Goal: Task Accomplishment & Management: Complete application form

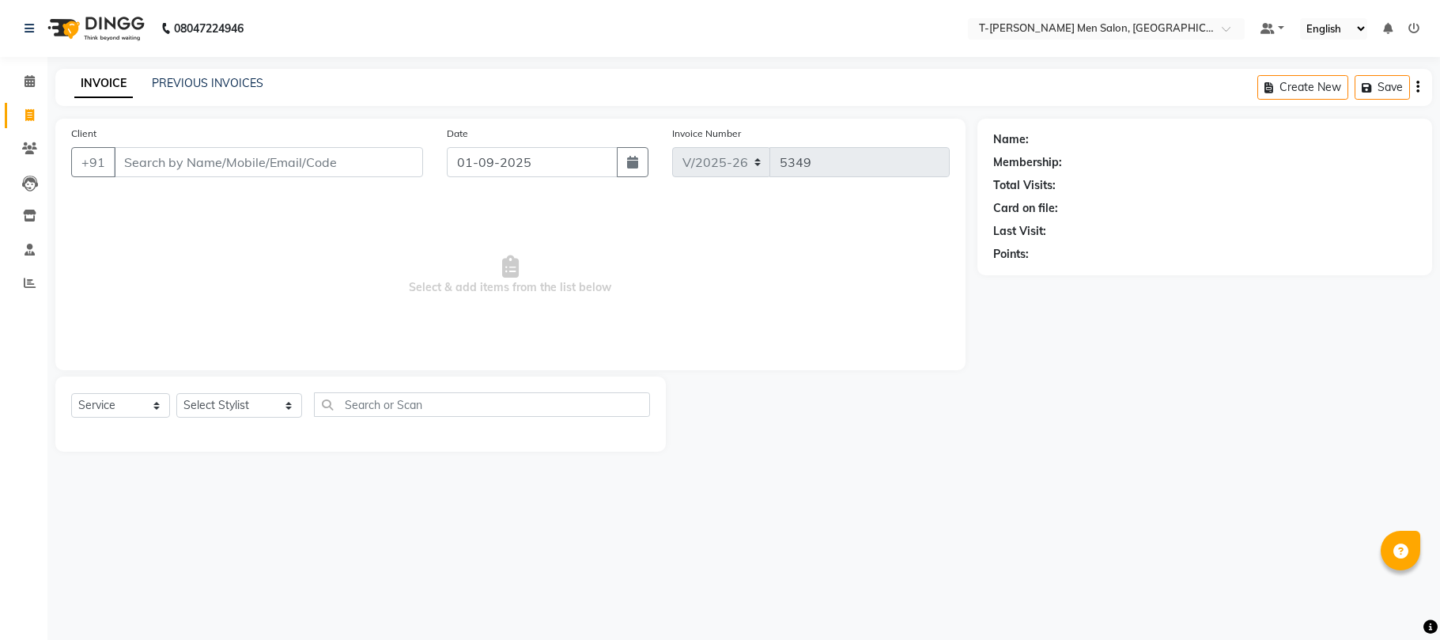
select select "4816"
select select "service"
type input "9755522601"
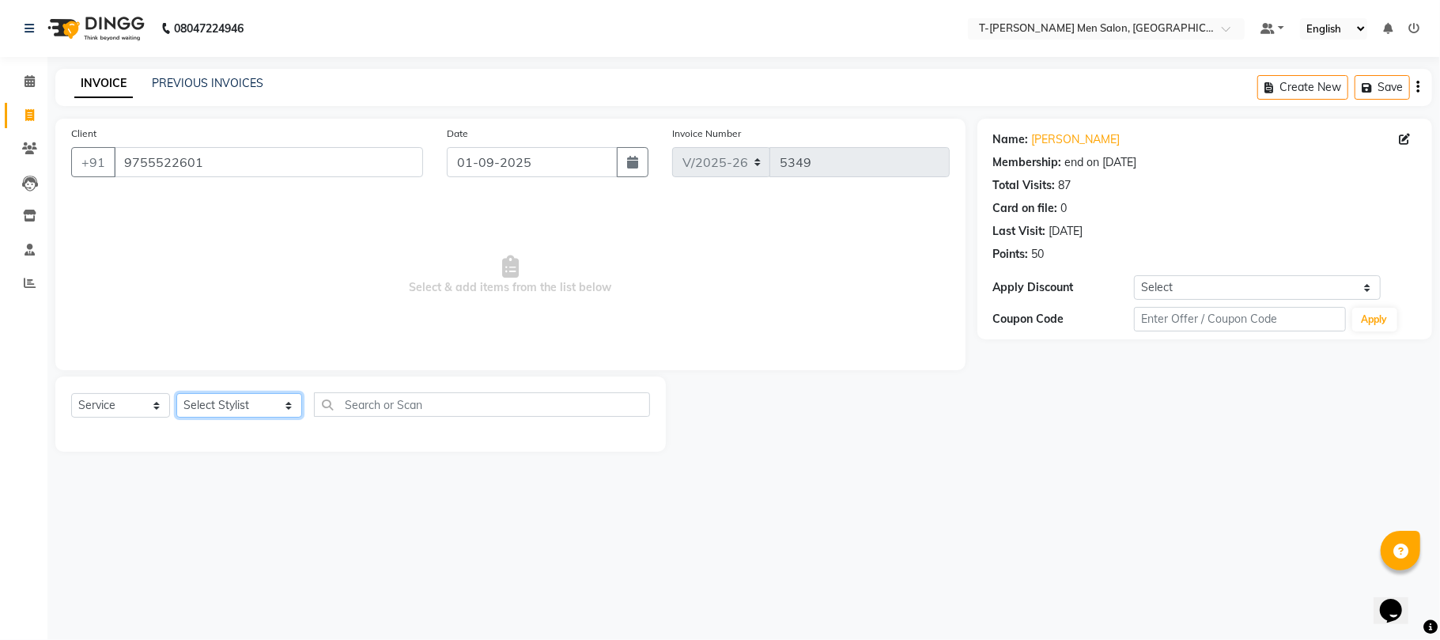
click at [219, 406] on select "Select Stylist [PERSON_NAME] (goru) [PERSON_NAME] [PERSON_NAME] ([PERSON_NAME])…" at bounding box center [239, 405] width 126 height 25
select select "86290"
click at [176, 393] on select "Select Stylist [PERSON_NAME] (goru) [PERSON_NAME] [PERSON_NAME] ([PERSON_NAME])…" at bounding box center [239, 405] width 126 height 25
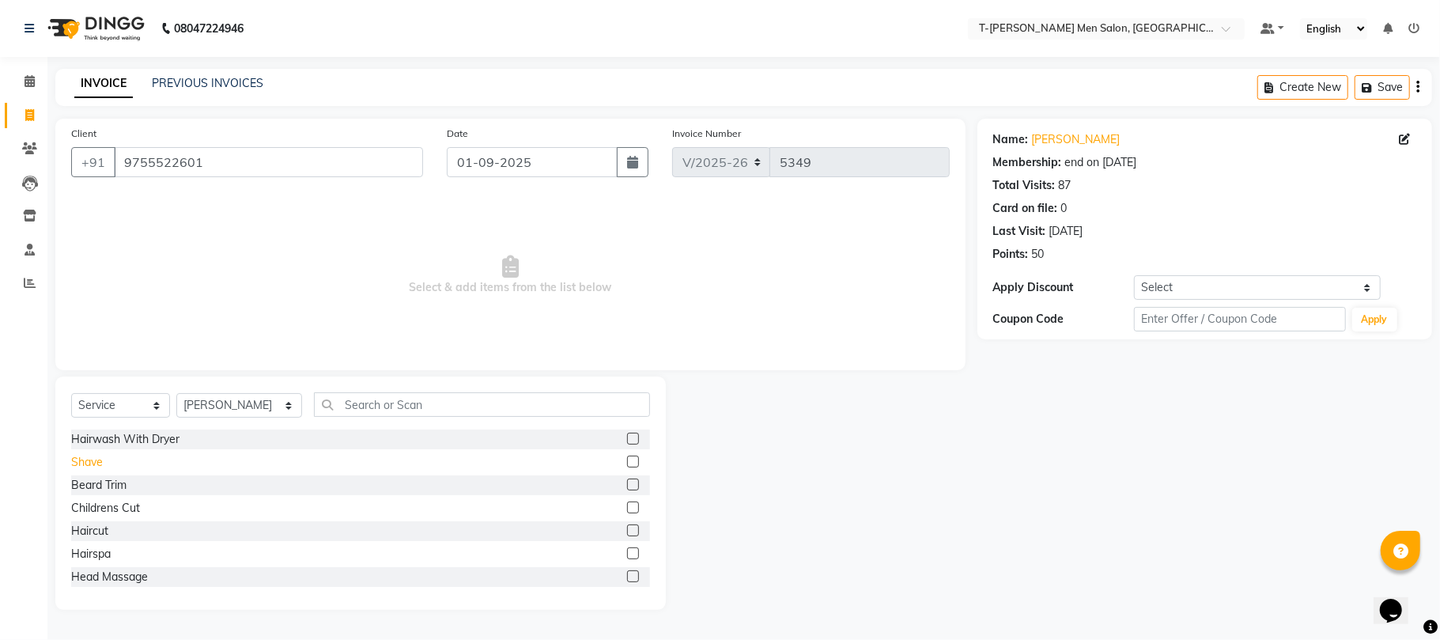
click at [101, 459] on div "Shave" at bounding box center [87, 462] width 32 height 17
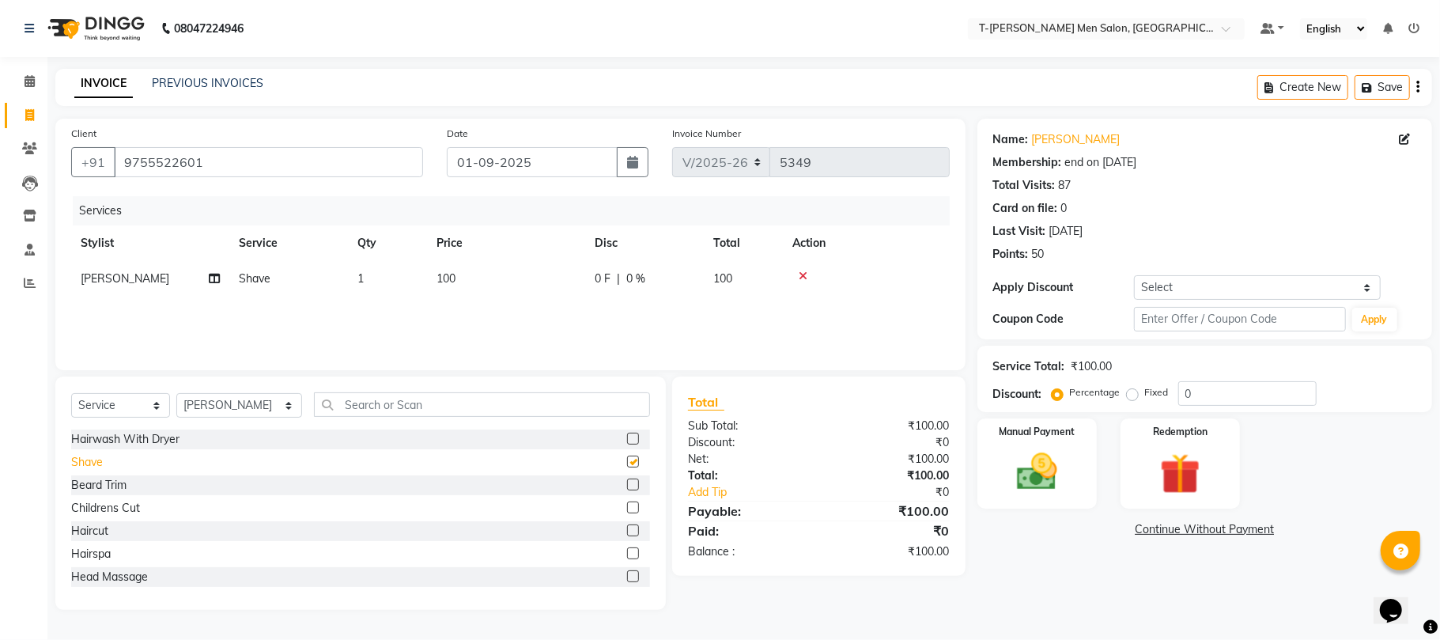
checkbox input "false"
click at [1307, 279] on select "Select Membership → T - [PERSON_NAME] Membership (wtih W end 10% & W day 20)%" at bounding box center [1257, 287] width 247 height 25
select select "1: Object"
click at [1134, 275] on select "Select Membership → T - [PERSON_NAME] Membership (wtih W end 10% & W day 20)%" at bounding box center [1257, 287] width 247 height 25
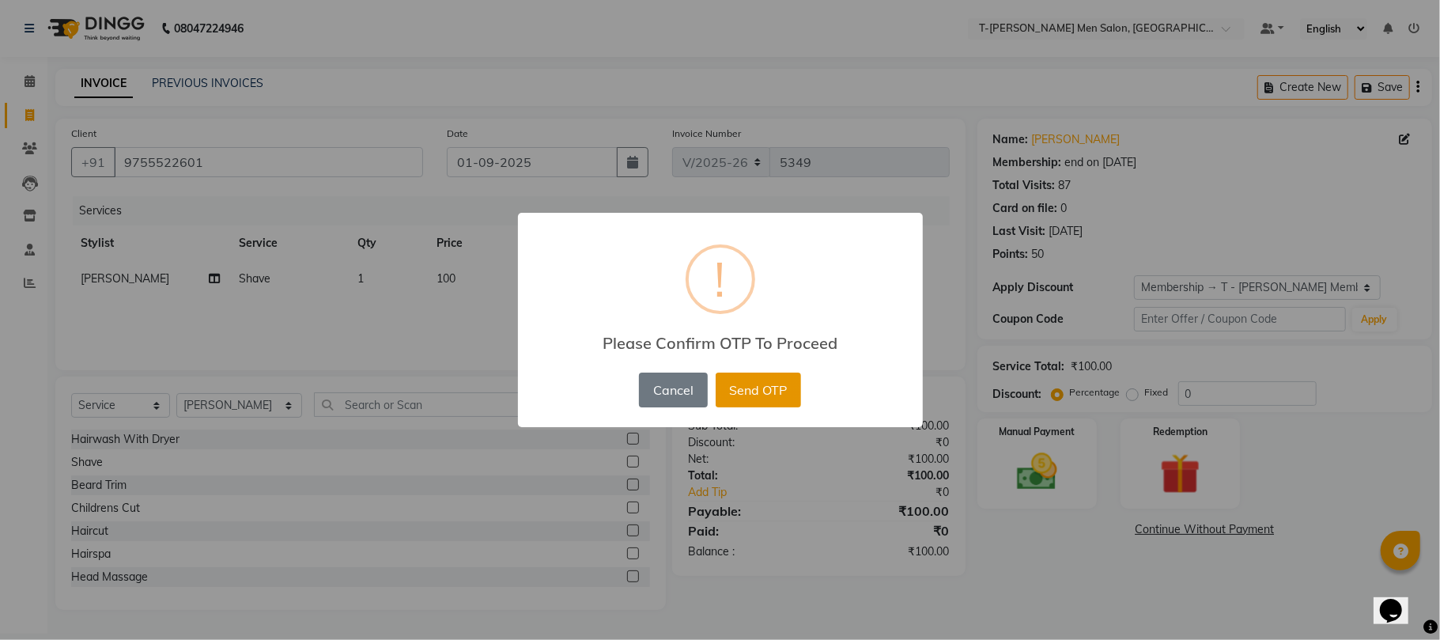
click at [740, 397] on button "Send OTP" at bounding box center [757, 389] width 85 height 35
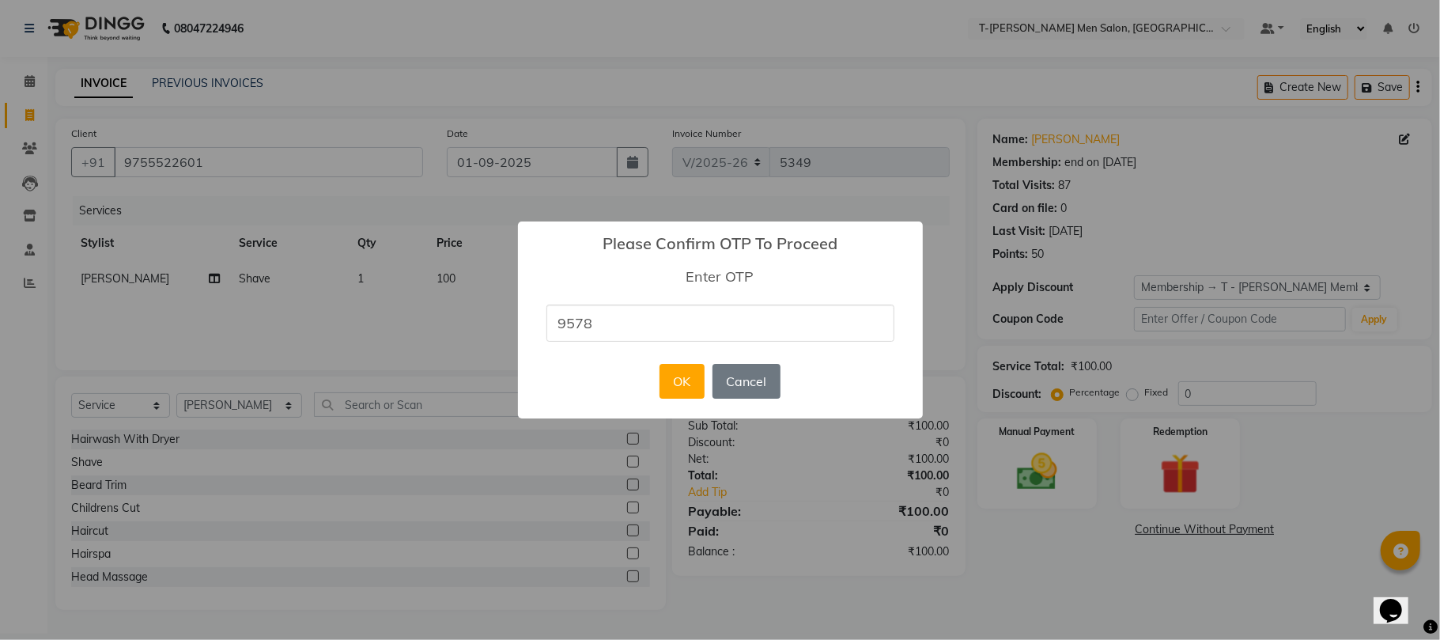
type input "9578"
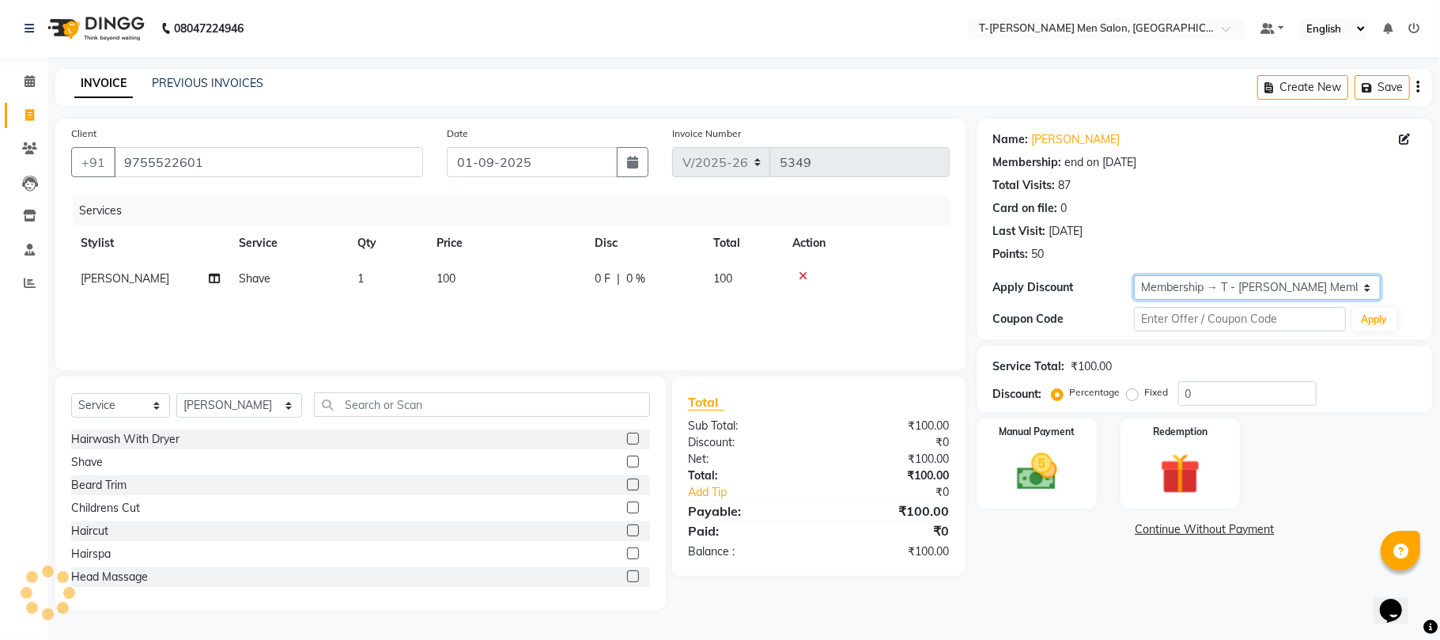
type input "20"
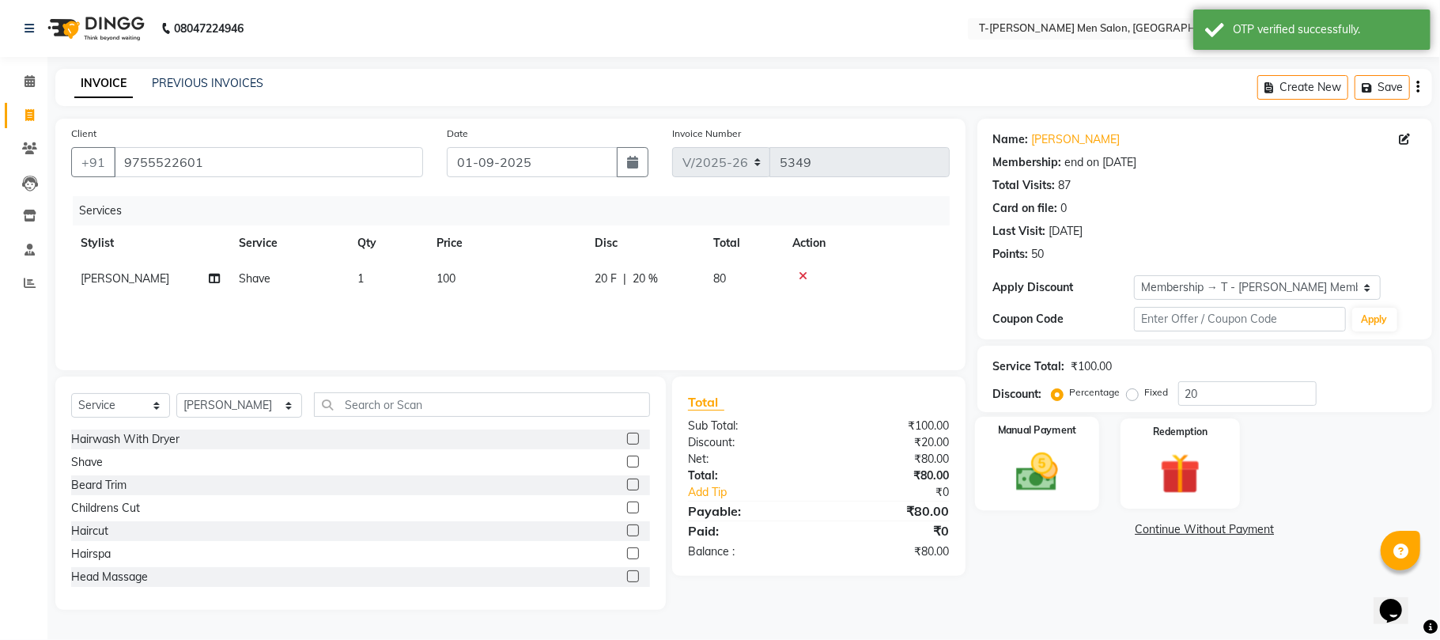
click at [1066, 478] on img at bounding box center [1036, 471] width 69 height 49
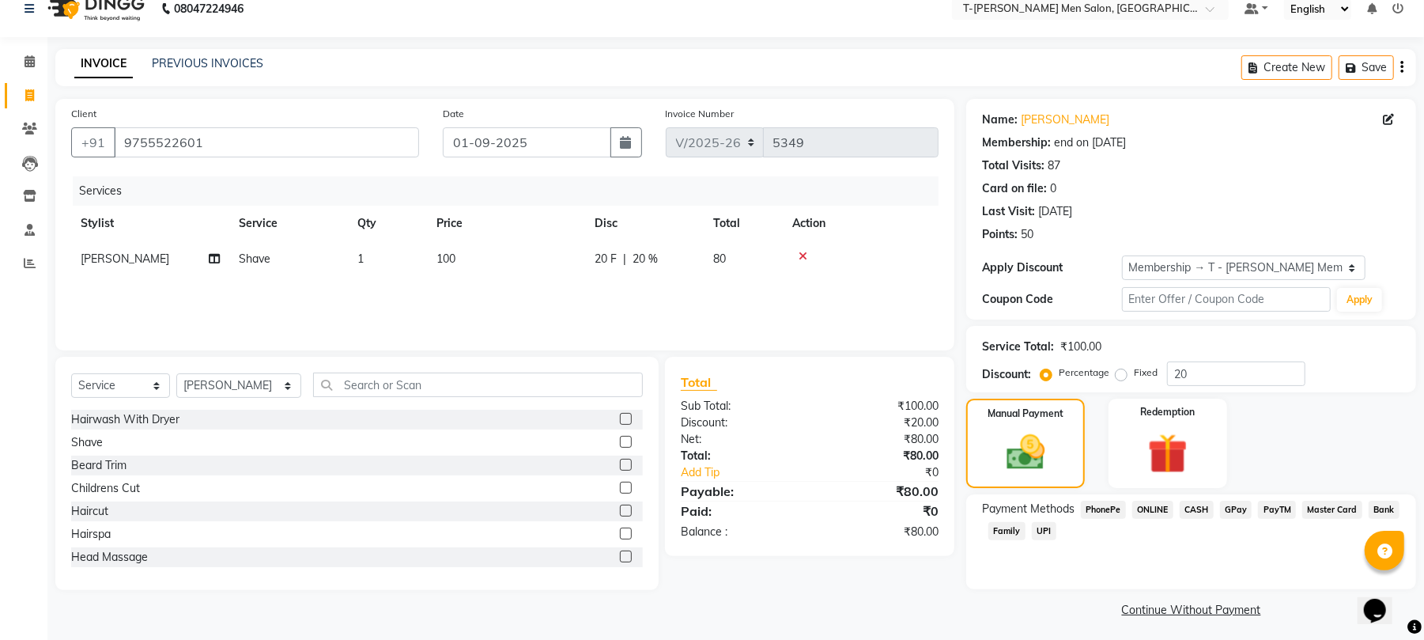
scroll to position [25, 0]
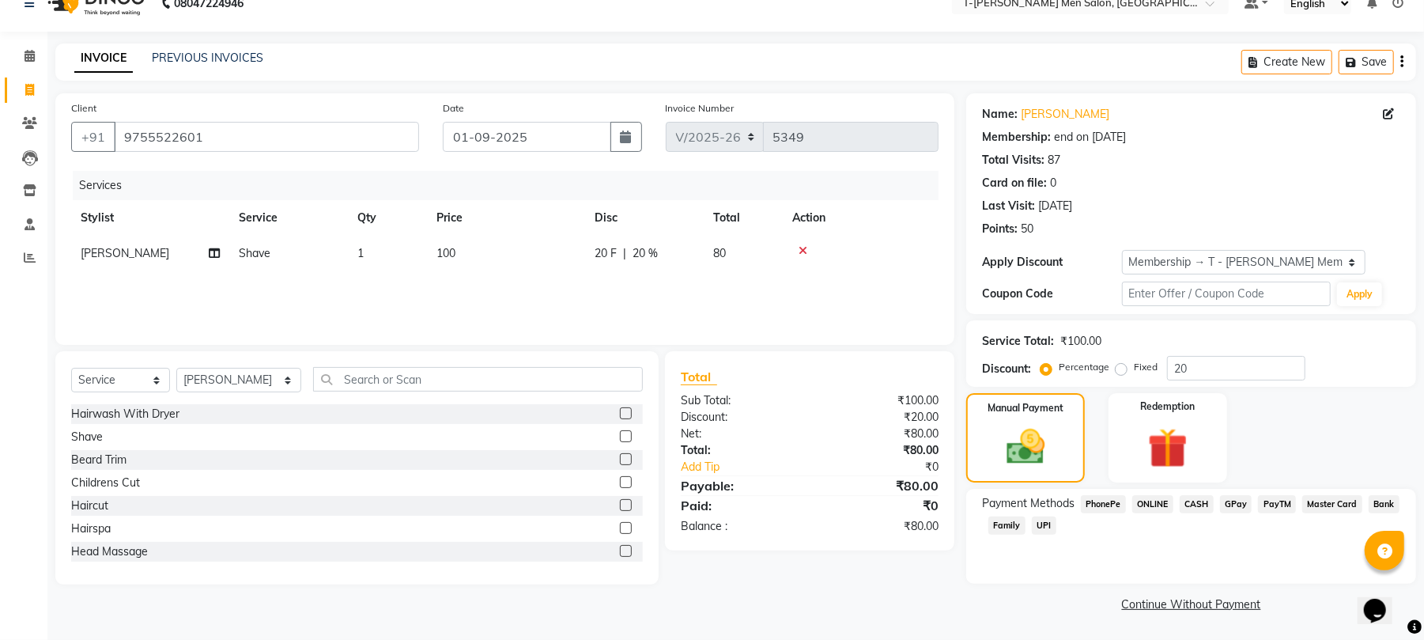
click at [1155, 506] on span "ONLINE" at bounding box center [1152, 504] width 41 height 18
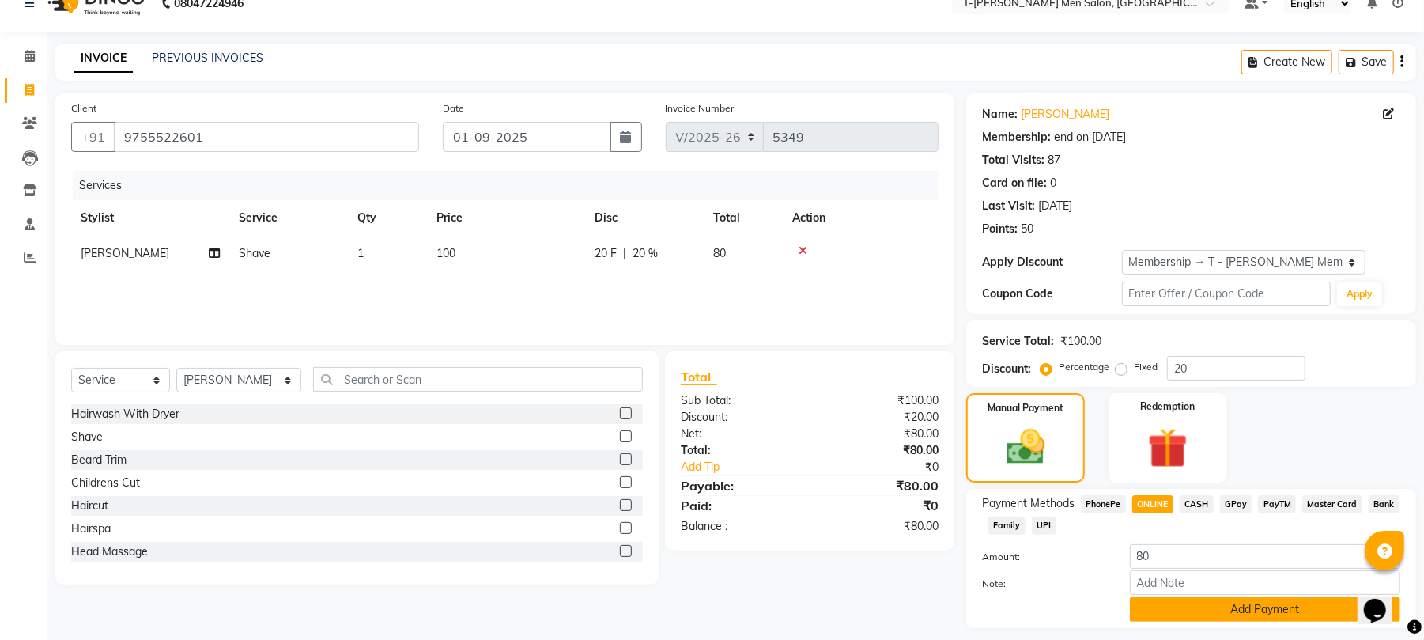
scroll to position [70, 0]
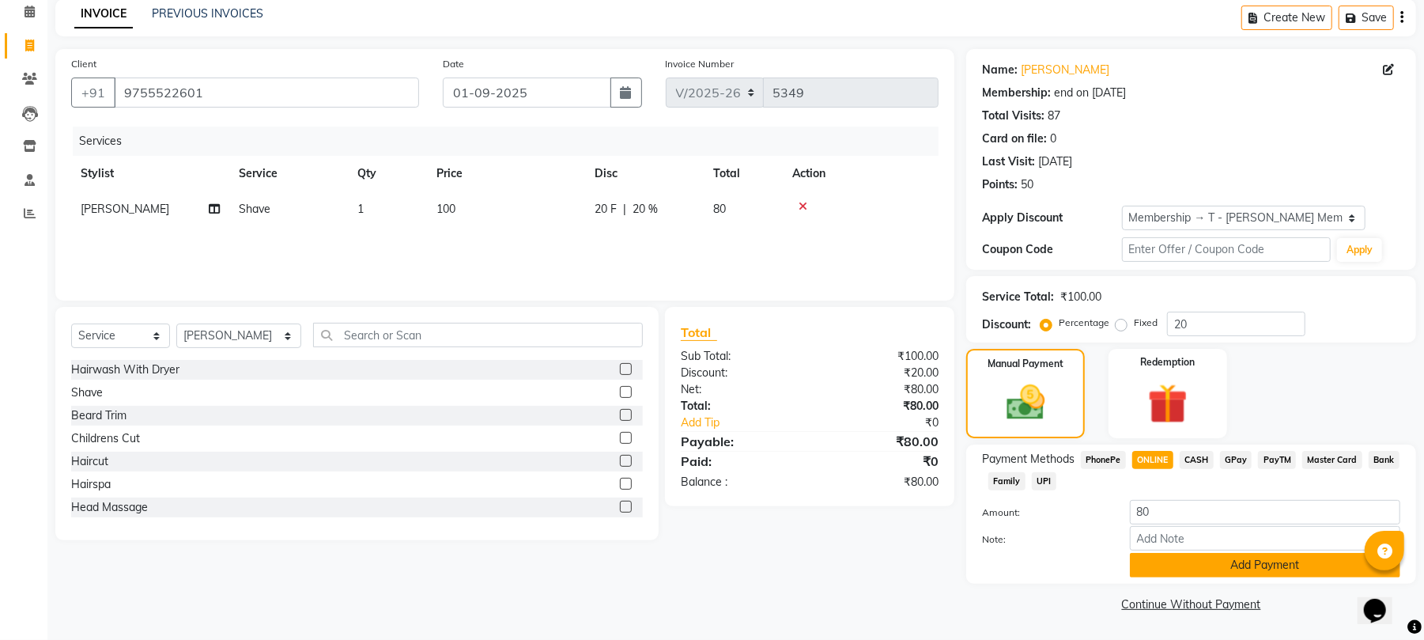
click at [1234, 573] on button "Add Payment" at bounding box center [1265, 565] width 270 height 25
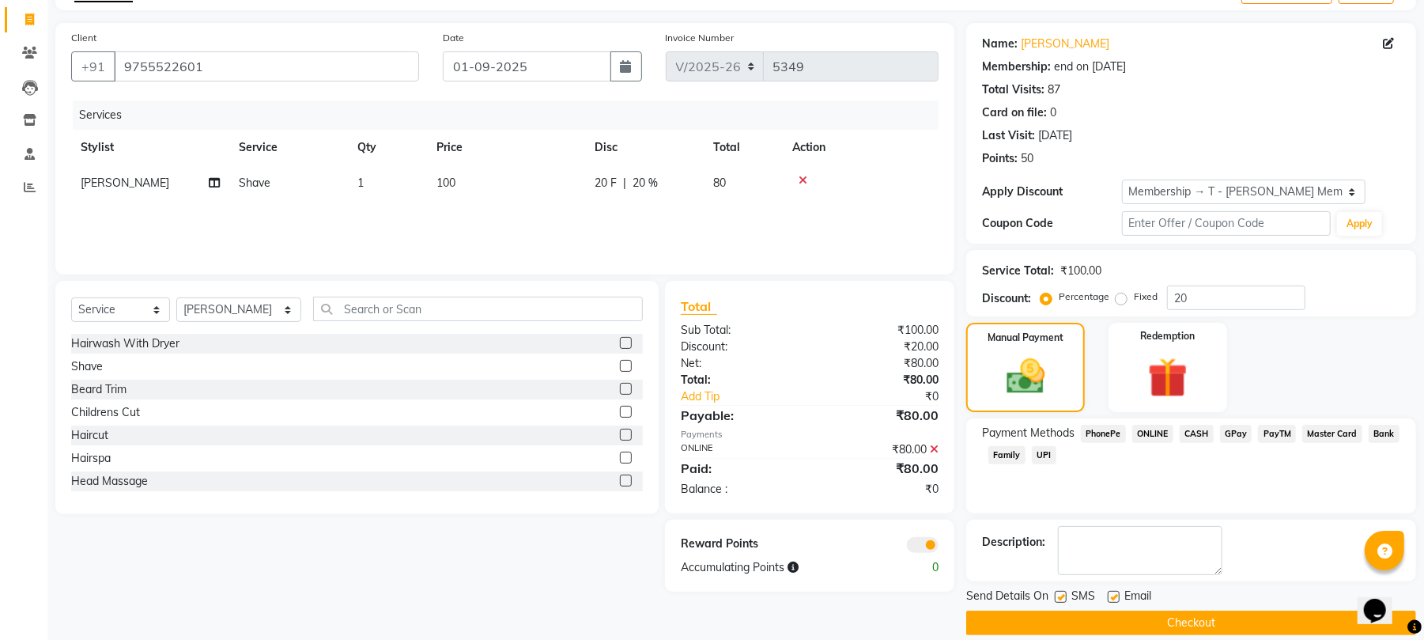
scroll to position [115, 0]
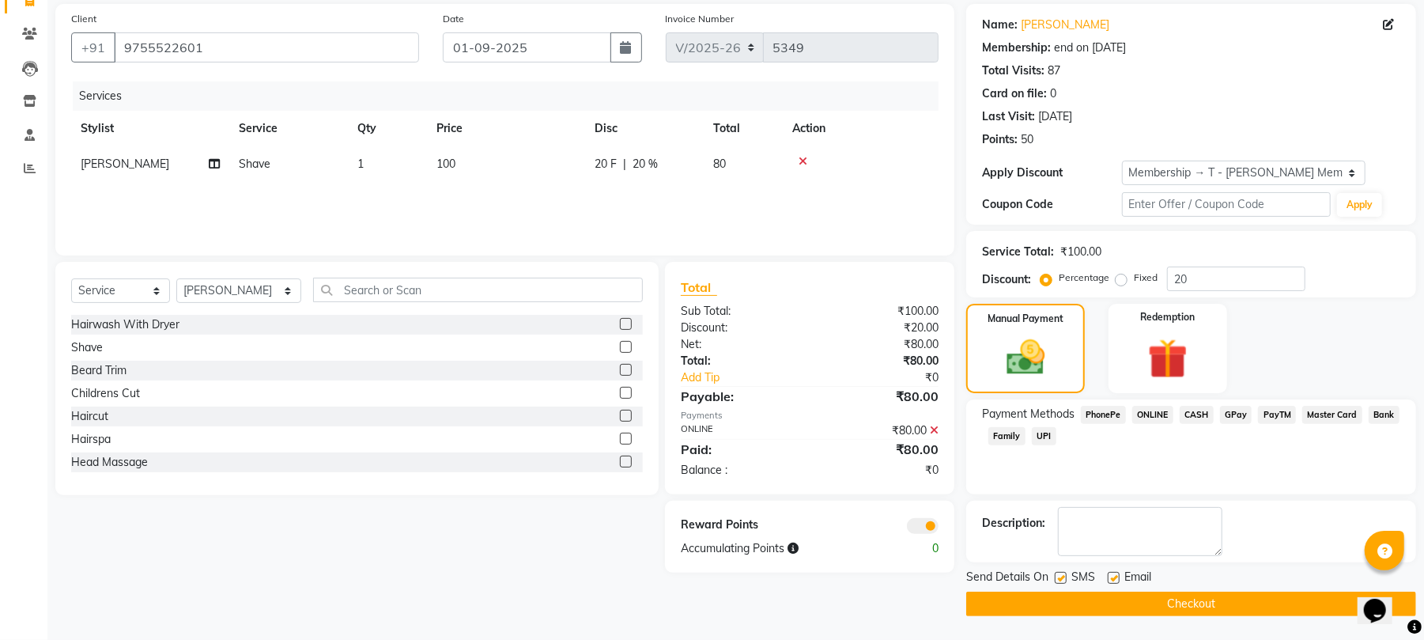
click at [1110, 576] on label at bounding box center [1114, 578] width 12 height 12
click at [1110, 576] on input "checkbox" at bounding box center [1113, 578] width 10 height 10
checkbox input "false"
click at [1114, 599] on button "Checkout" at bounding box center [1191, 603] width 450 height 25
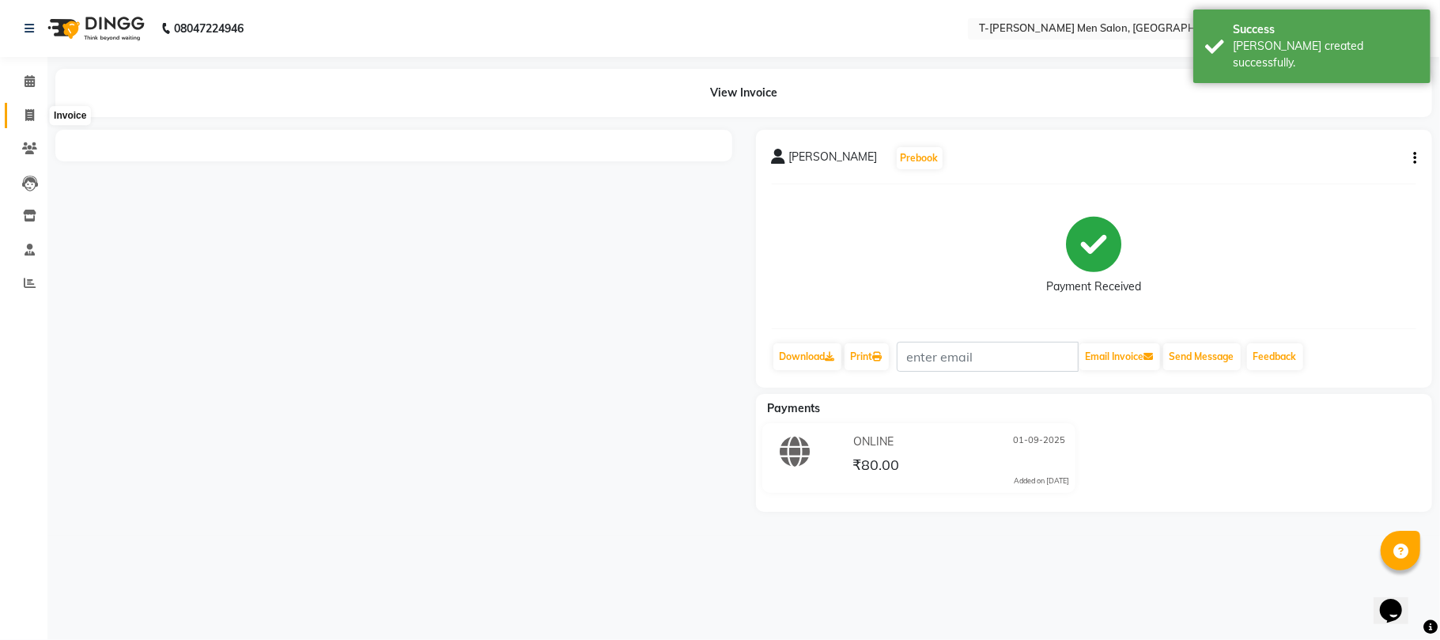
click at [25, 121] on icon at bounding box center [29, 115] width 9 height 12
select select "service"
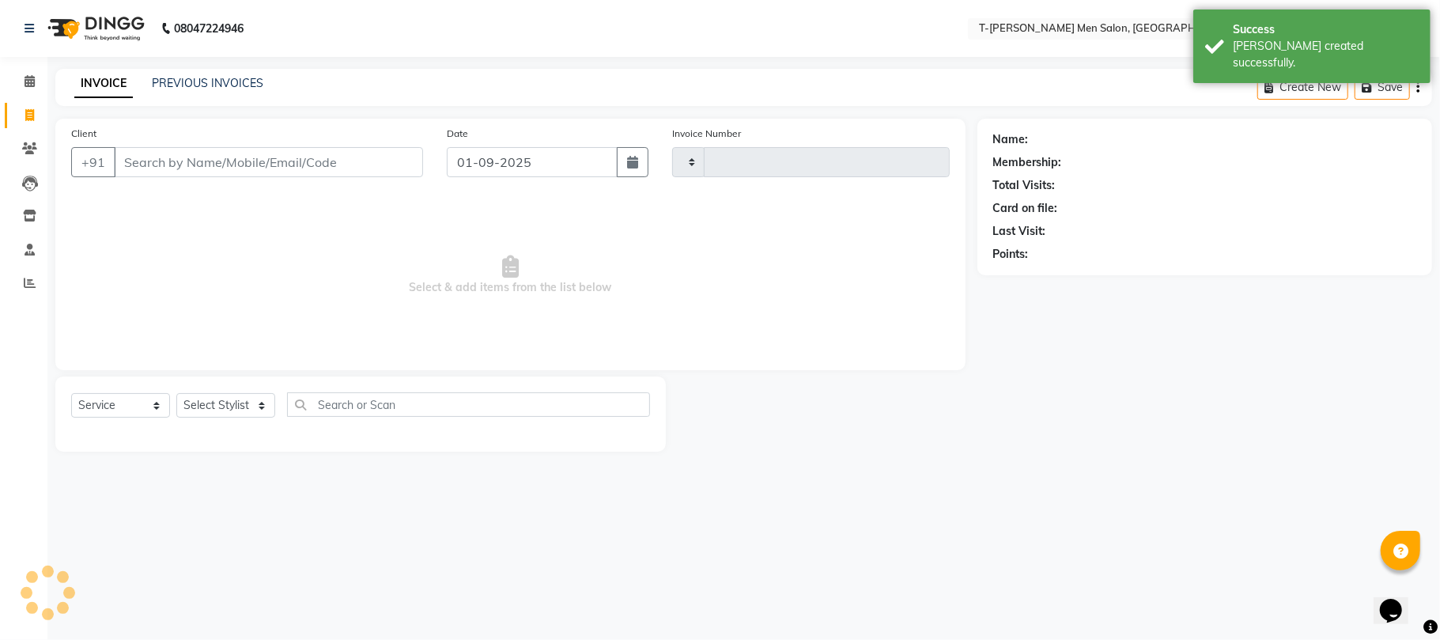
type input "5350"
select select "4816"
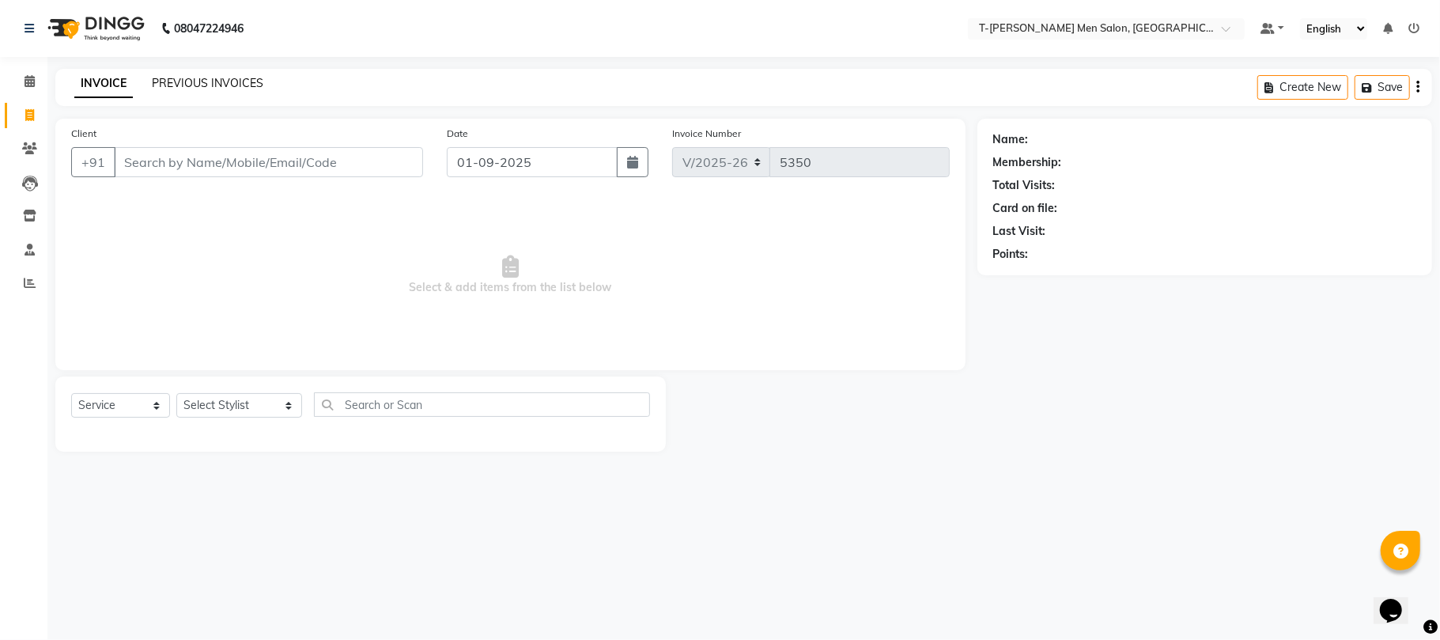
click at [231, 83] on link "PREVIOUS INVOICES" at bounding box center [207, 83] width 111 height 14
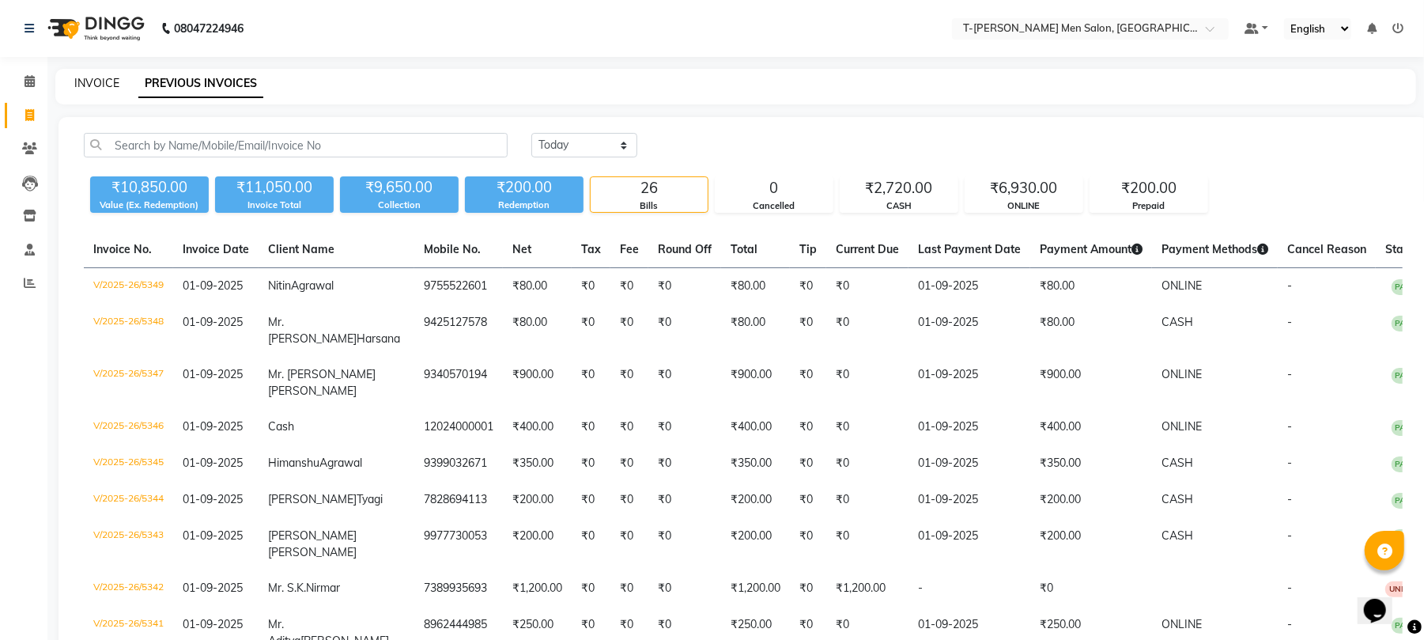
click at [84, 86] on link "INVOICE" at bounding box center [96, 83] width 45 height 14
select select "service"
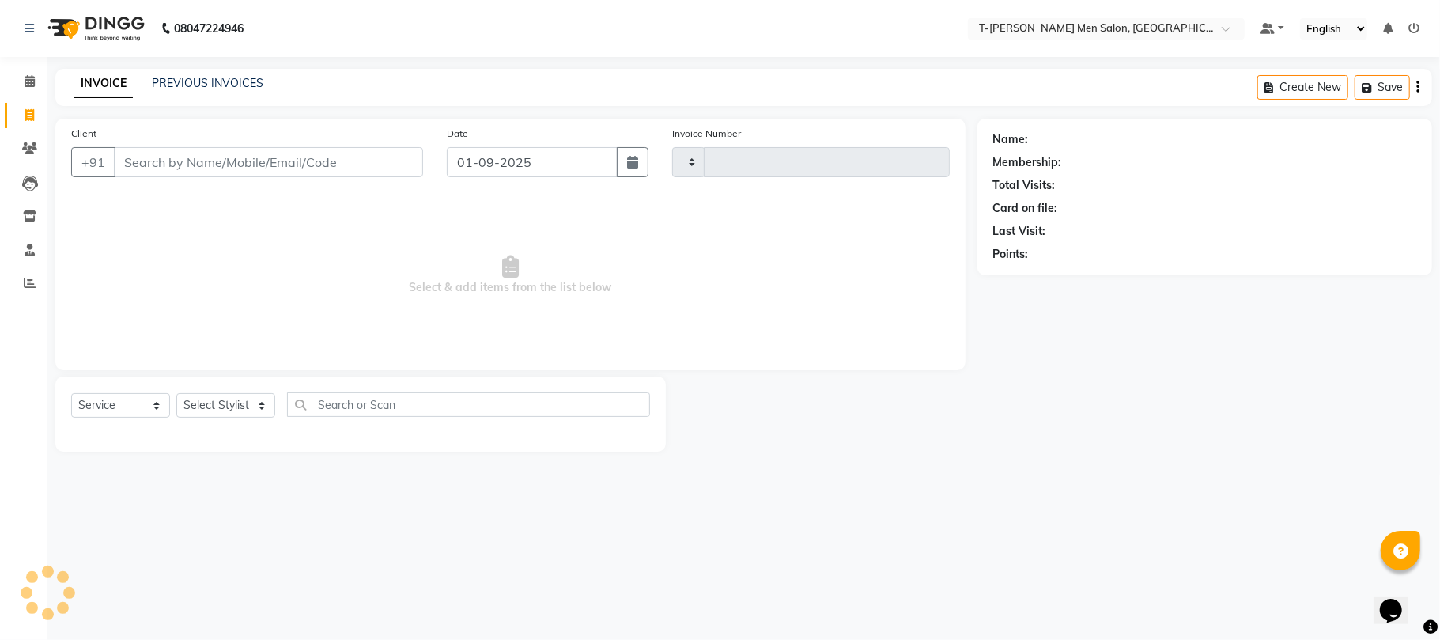
type input "5350"
select select "4816"
click at [22, 82] on span at bounding box center [30, 82] width 28 height 18
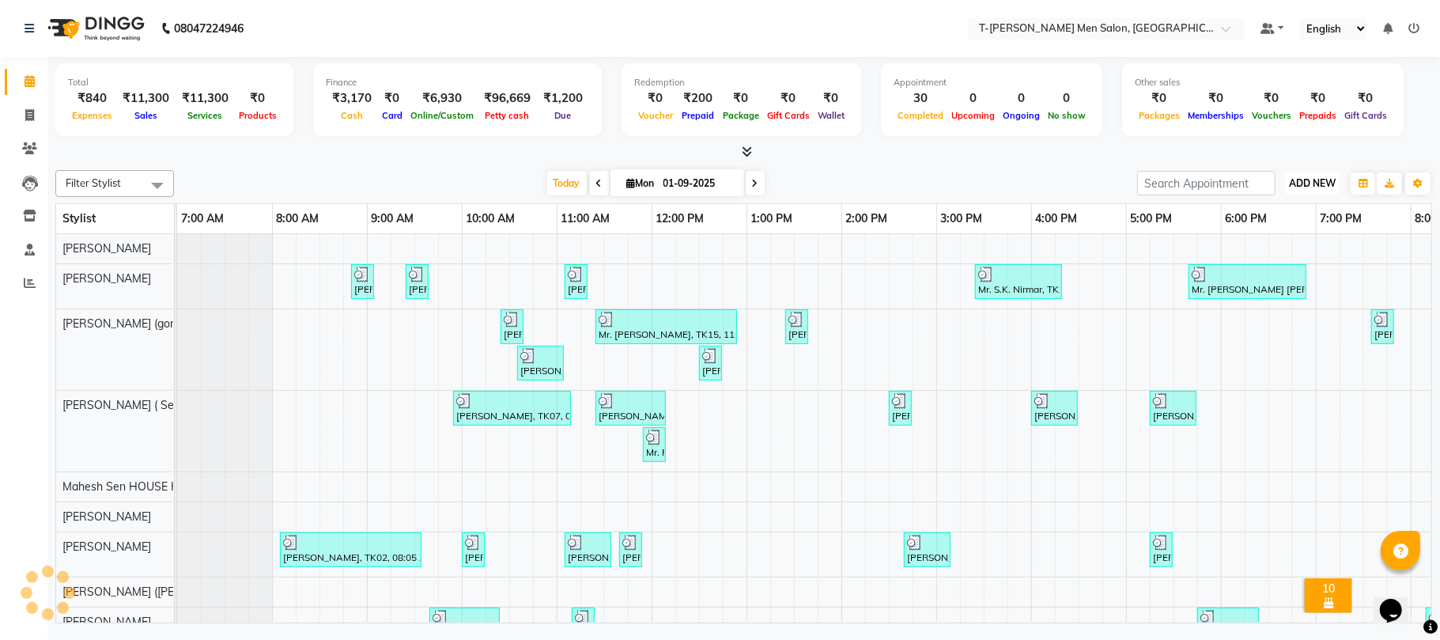
click at [1314, 176] on button "ADD NEW Toggle Dropdown" at bounding box center [1312, 183] width 55 height 22
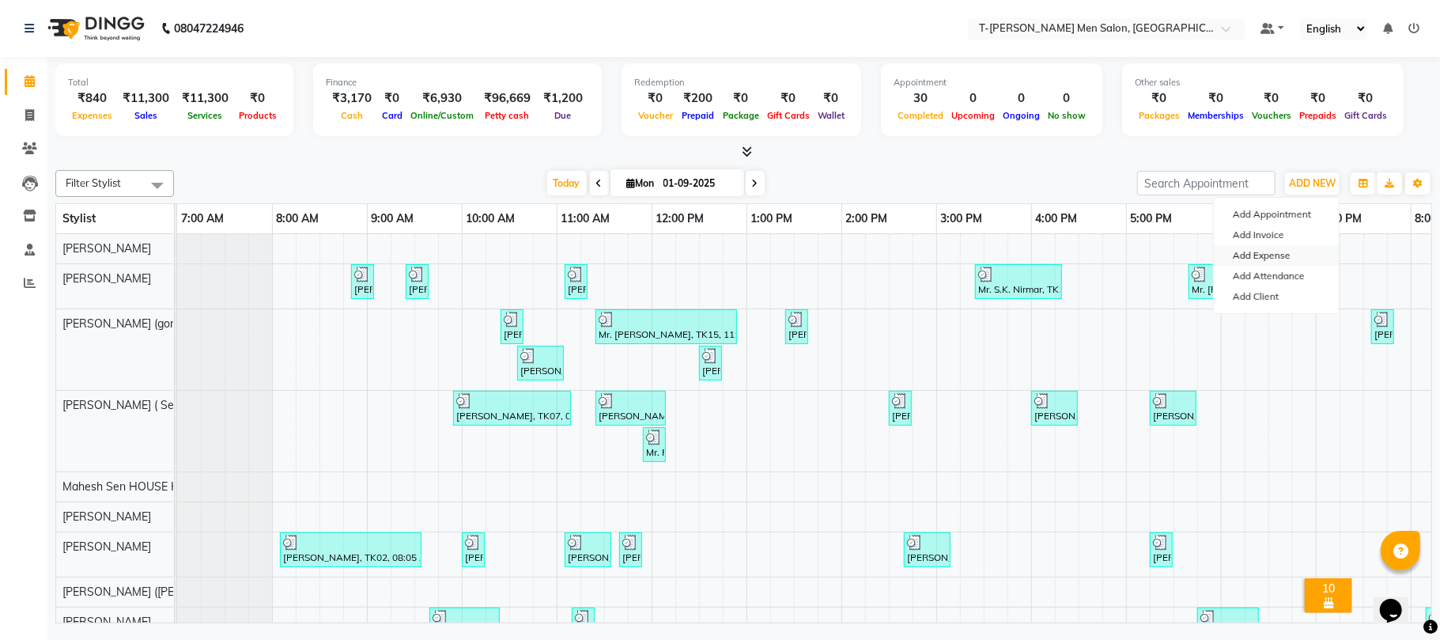
click at [1238, 260] on link "Add Expense" at bounding box center [1275, 255] width 125 height 21
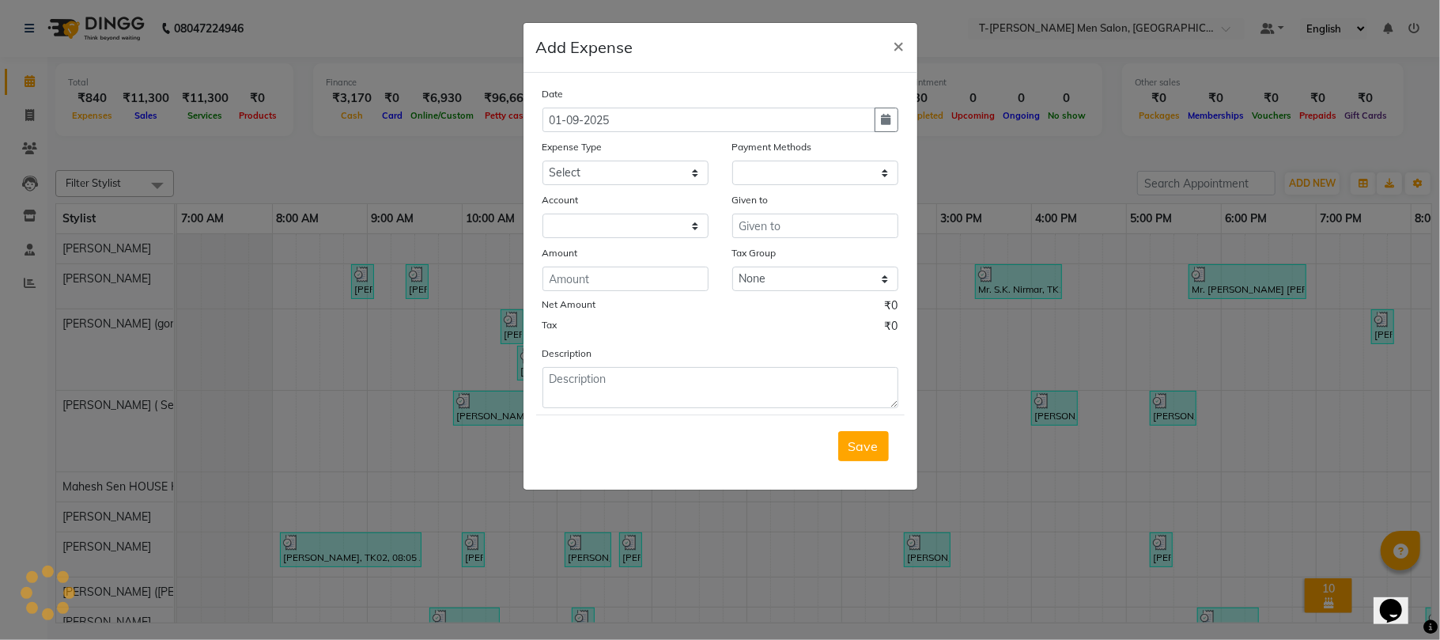
select select "1"
select select "3663"
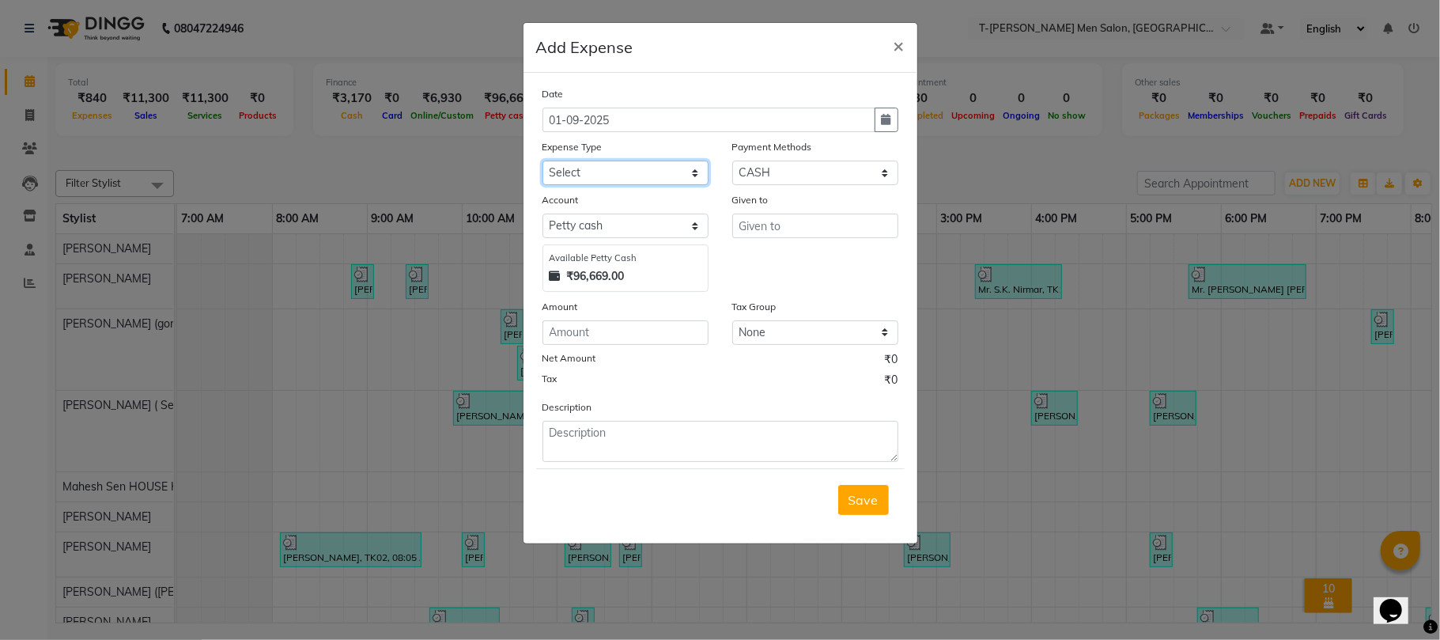
drag, startPoint x: 666, startPoint y: 169, endPoint x: 666, endPoint y: 181, distance: 11.9
click at [666, 169] on select "Select Advance Salary Bank charges Bank Loan Intrest Recovery Car maintenance C…" at bounding box center [625, 172] width 166 height 25
select select "6658"
click at [542, 160] on select "Select Advance Salary Bank charges Bank Loan Intrest Recovery Car maintenance C…" at bounding box center [625, 172] width 166 height 25
click at [753, 226] on input "text" at bounding box center [815, 225] width 166 height 25
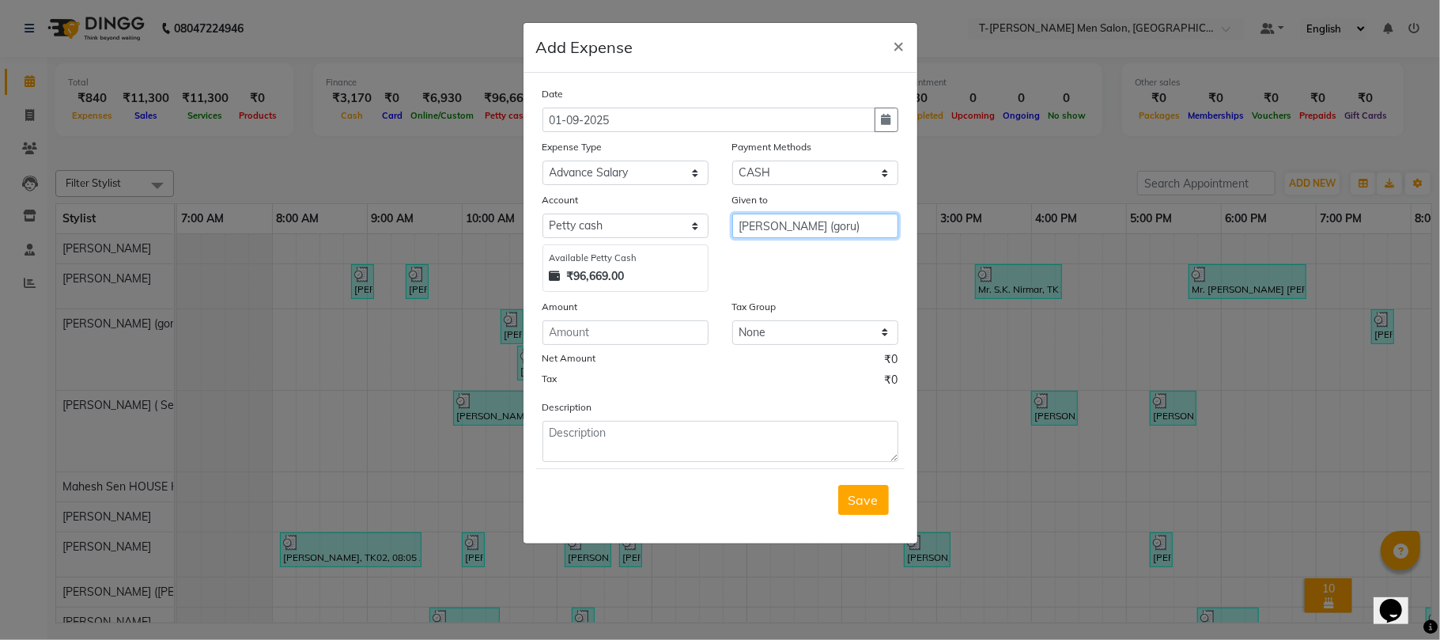
type input "[PERSON_NAME] (goru)"
click at [655, 311] on div "Amount" at bounding box center [625, 309] width 166 height 22
click at [634, 338] on input "number" at bounding box center [625, 332] width 166 height 25
type input "200"
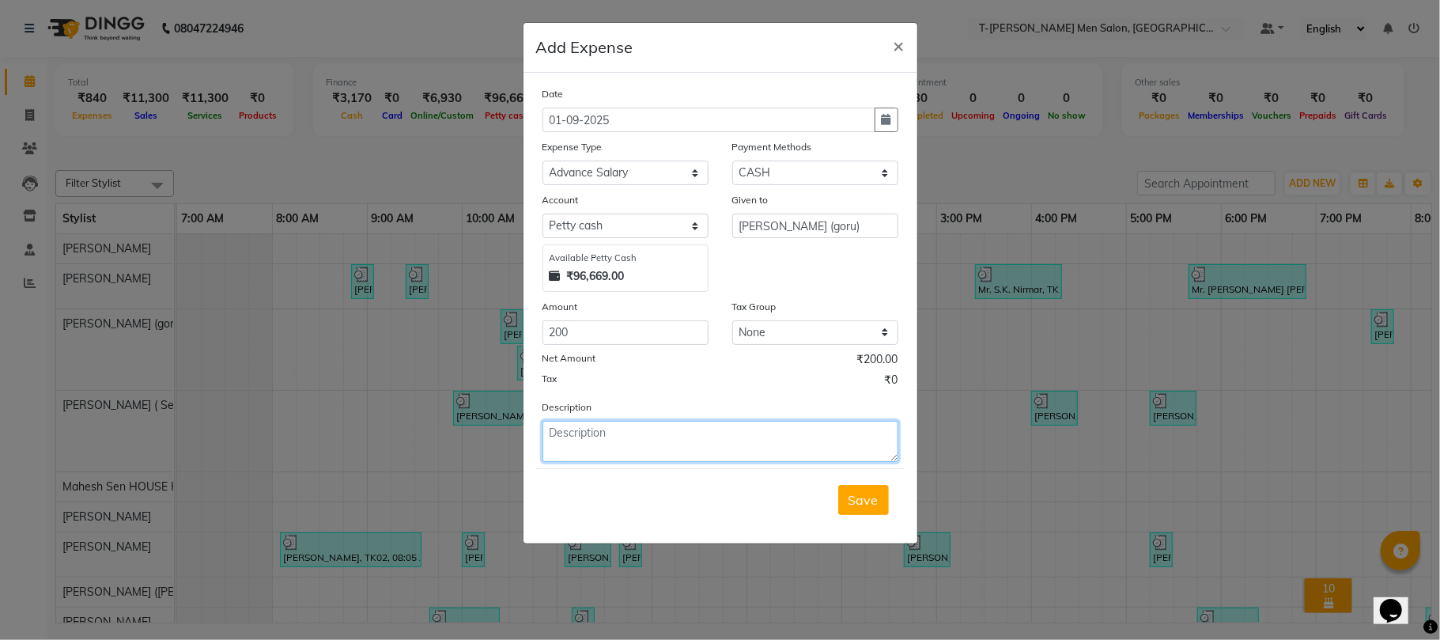
click at [611, 436] on textarea at bounding box center [720, 441] width 356 height 41
type textarea "Advance Salary"
click at [865, 497] on span "Save" at bounding box center [863, 500] width 30 height 16
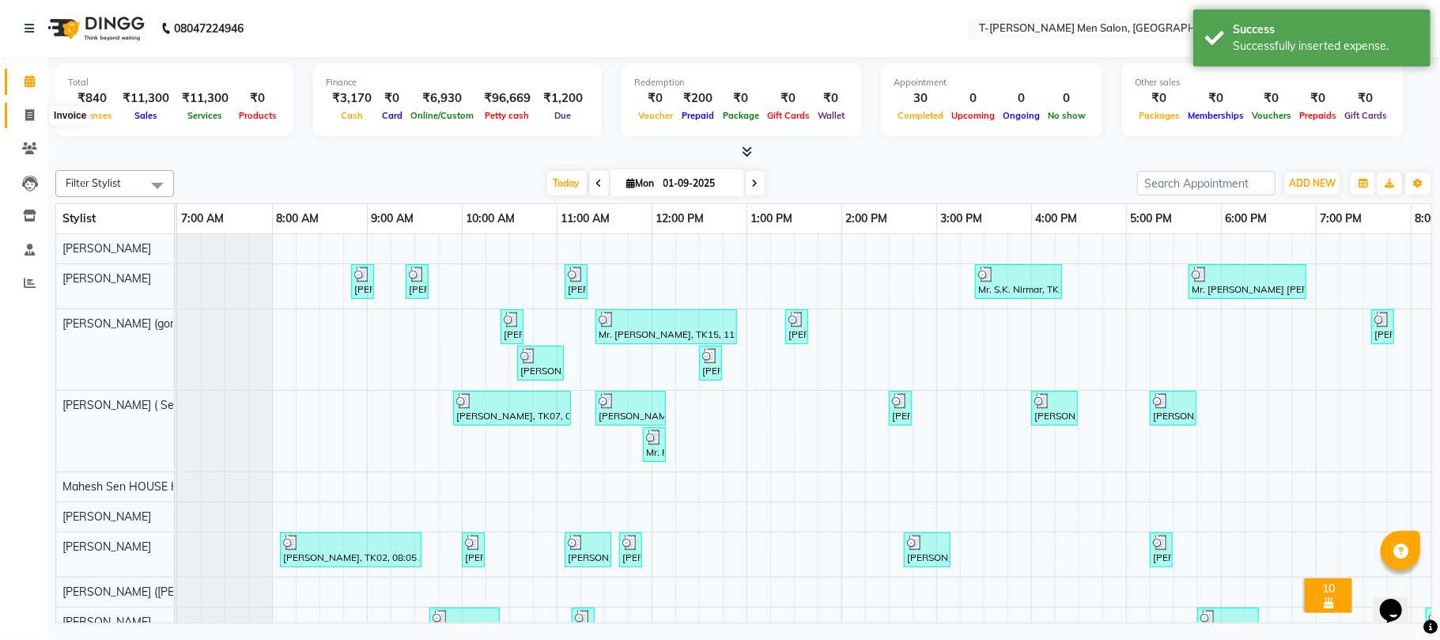
click at [26, 121] on icon at bounding box center [29, 115] width 9 height 12
select select "service"
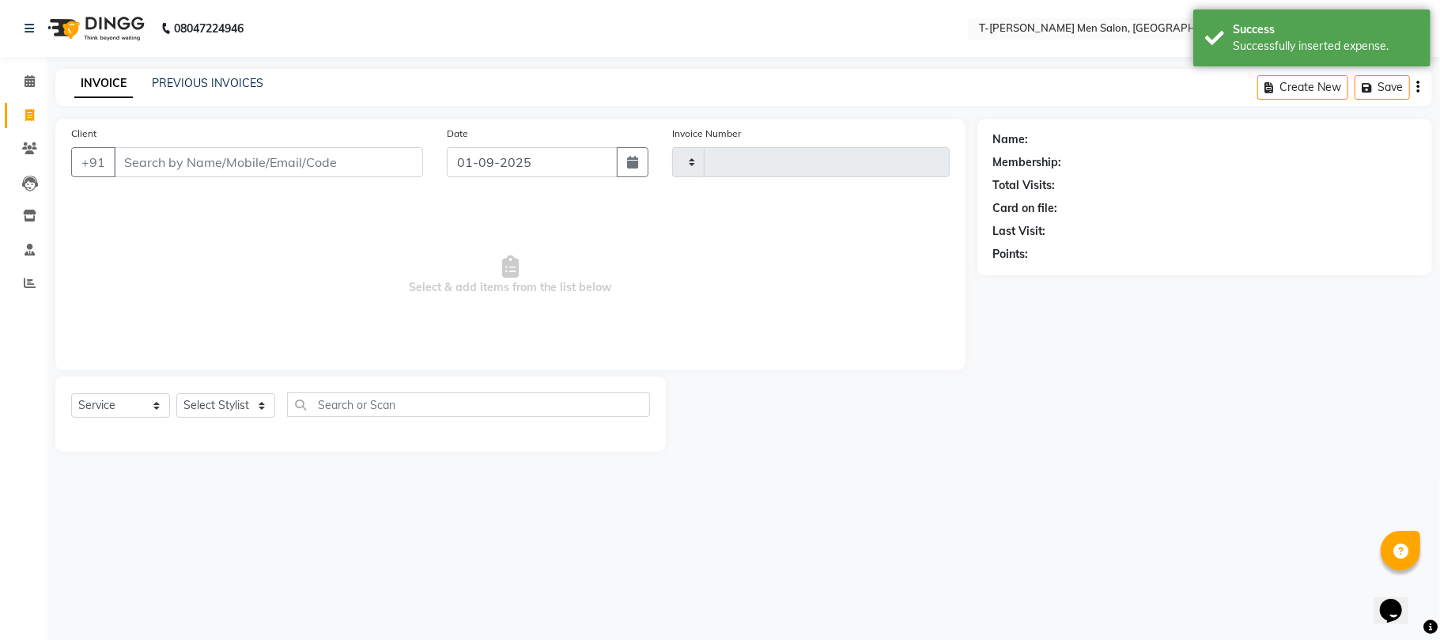
type input "5351"
select select "4816"
click at [24, 90] on link "Calendar" at bounding box center [24, 82] width 38 height 26
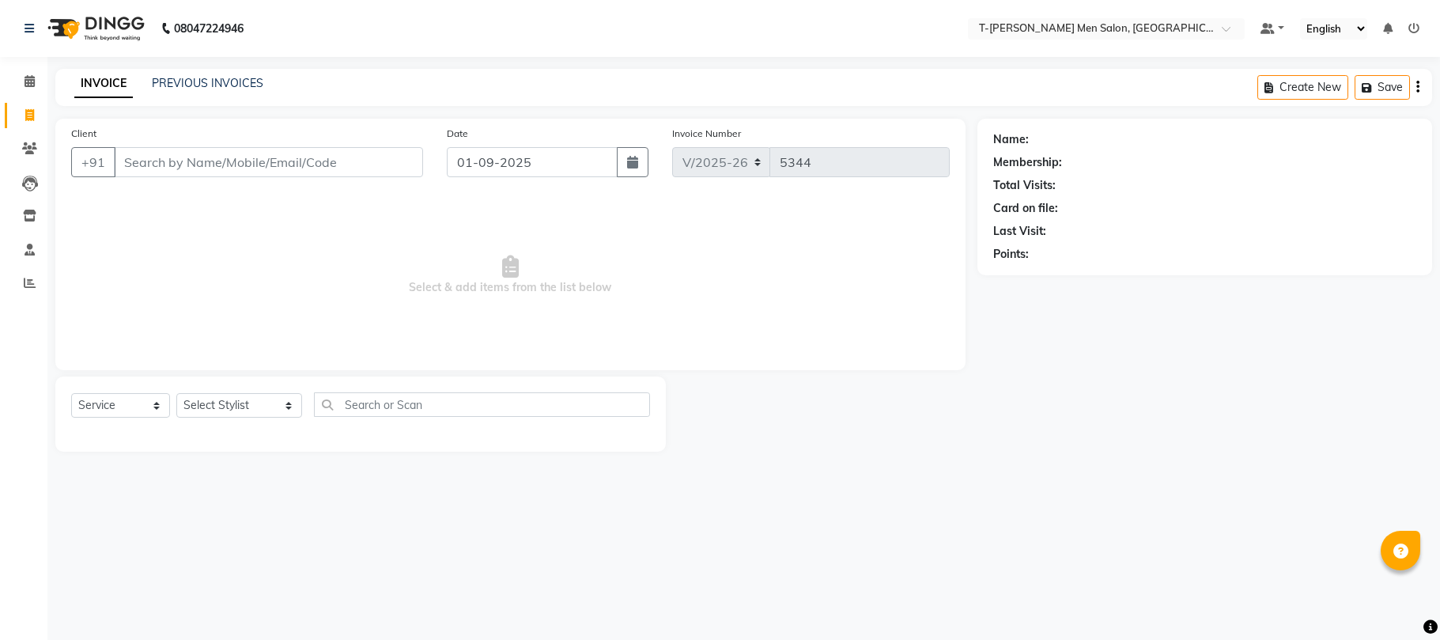
select select "4816"
select select "service"
click at [244, 82] on link "PREVIOUS INVOICES" at bounding box center [207, 83] width 111 height 14
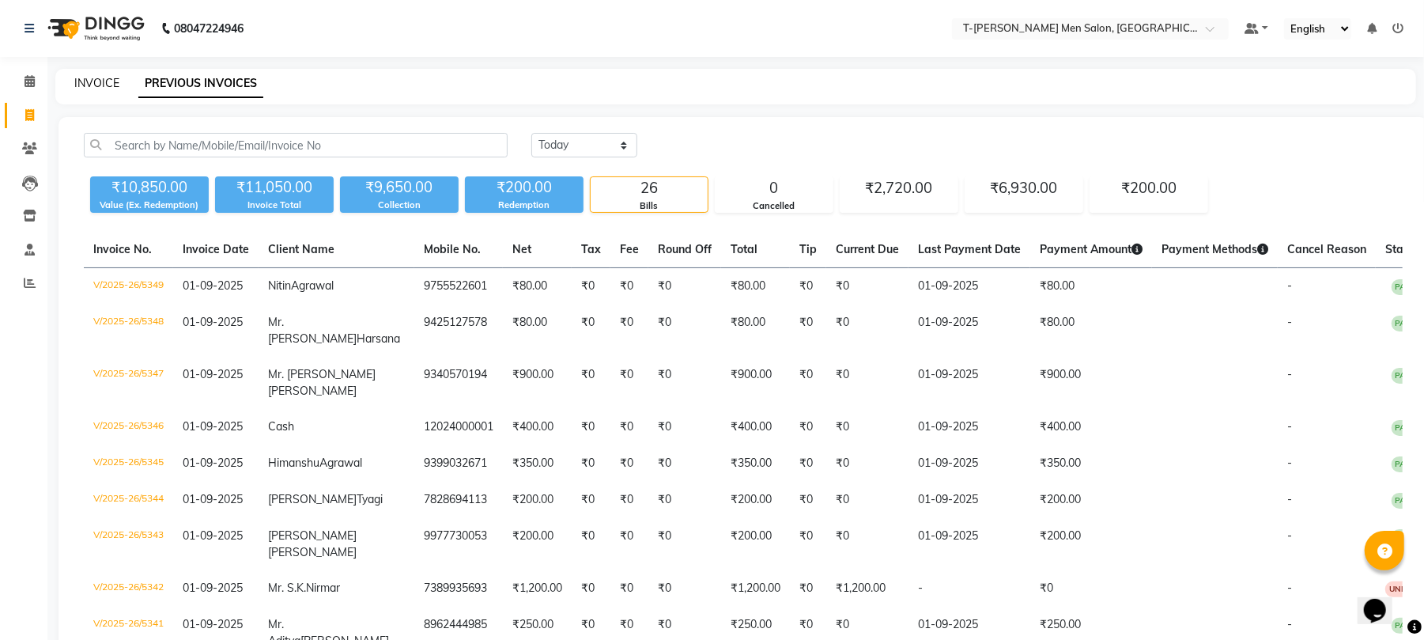
click at [111, 77] on link "INVOICE" at bounding box center [96, 83] width 45 height 14
select select "service"
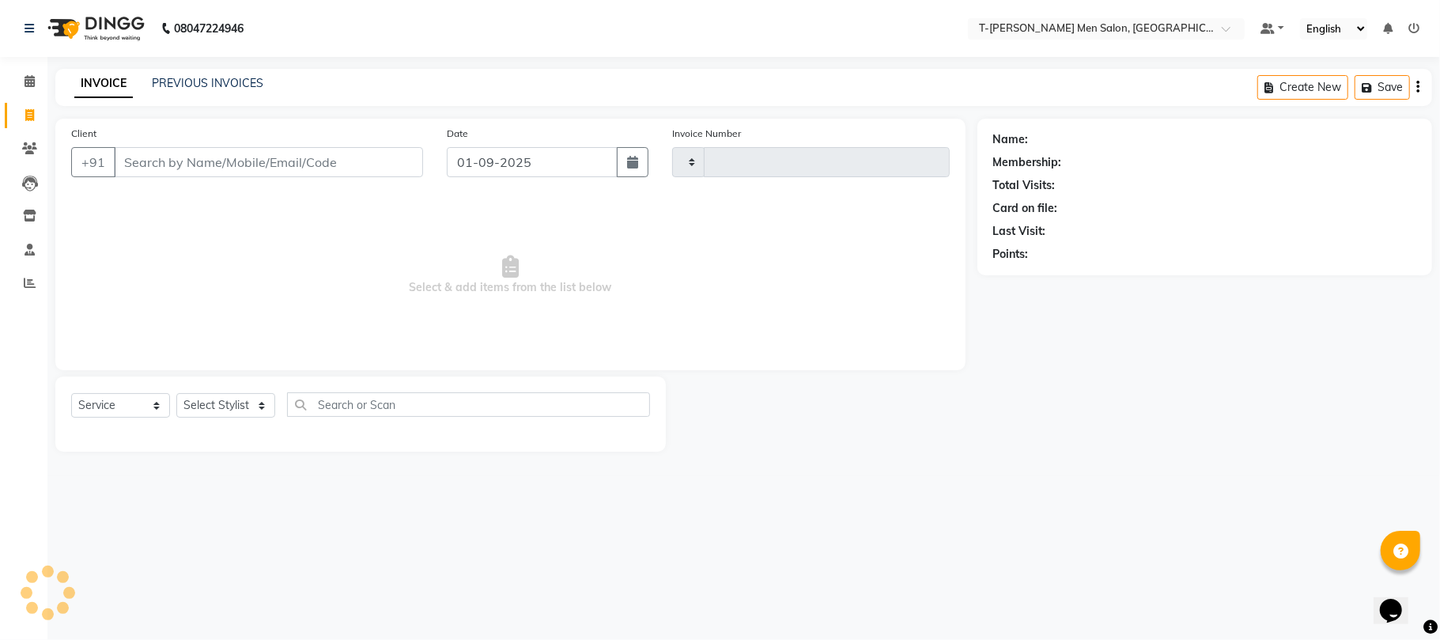
type input "5350"
select select "4816"
click at [30, 111] on icon at bounding box center [29, 115] width 9 height 12
select select "service"
type input "5350"
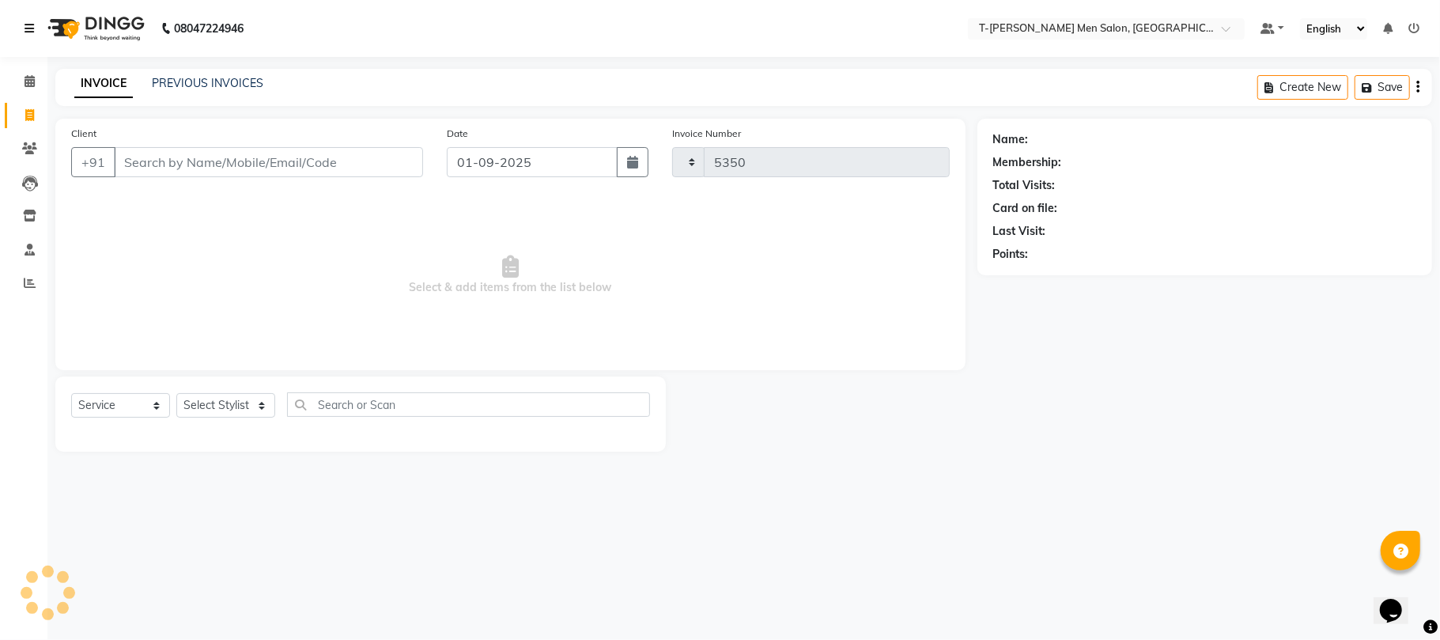
select select "4816"
click at [278, 157] on input "Client" at bounding box center [268, 162] width 309 height 30
click at [225, 396] on select "Select Stylist [PERSON_NAME] (goru) [PERSON_NAME] [PERSON_NAME] ([PERSON_NAME])…" at bounding box center [239, 405] width 126 height 25
select select "29432"
click at [176, 393] on select "Select Stylist [PERSON_NAME] (goru) [PERSON_NAME] [PERSON_NAME] ([PERSON_NAME])…" at bounding box center [239, 405] width 126 height 25
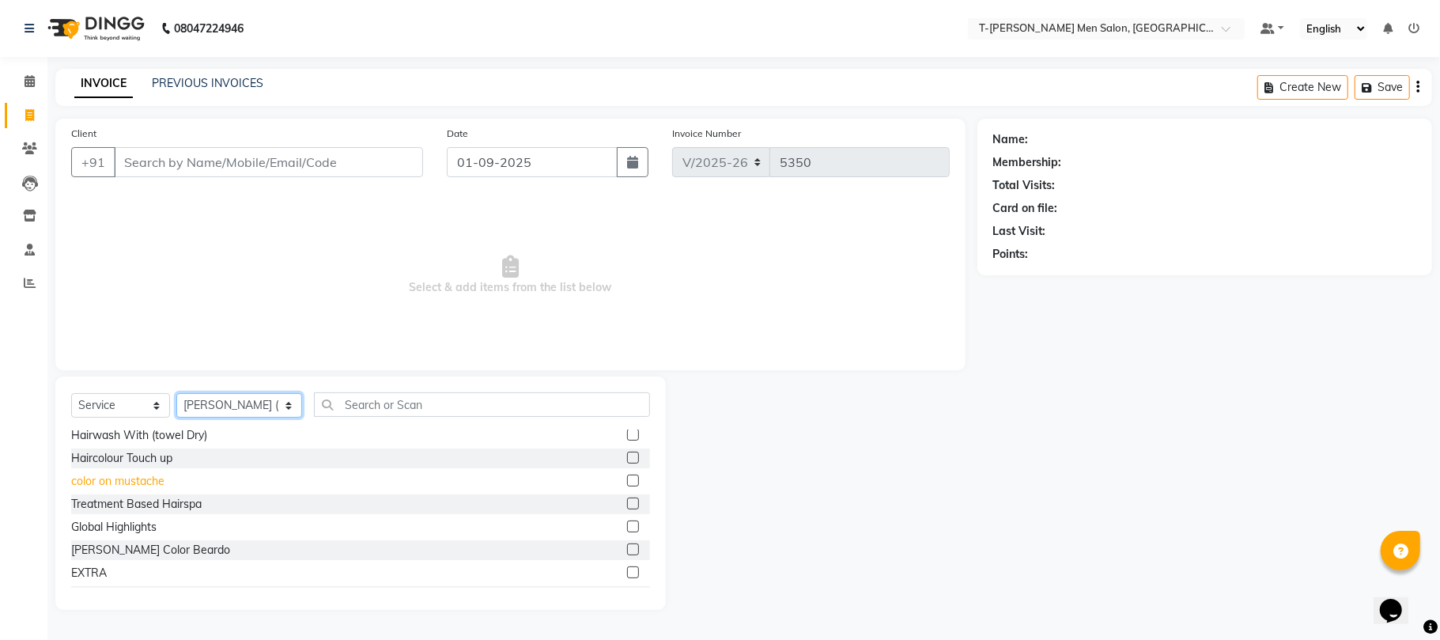
scroll to position [105, 0]
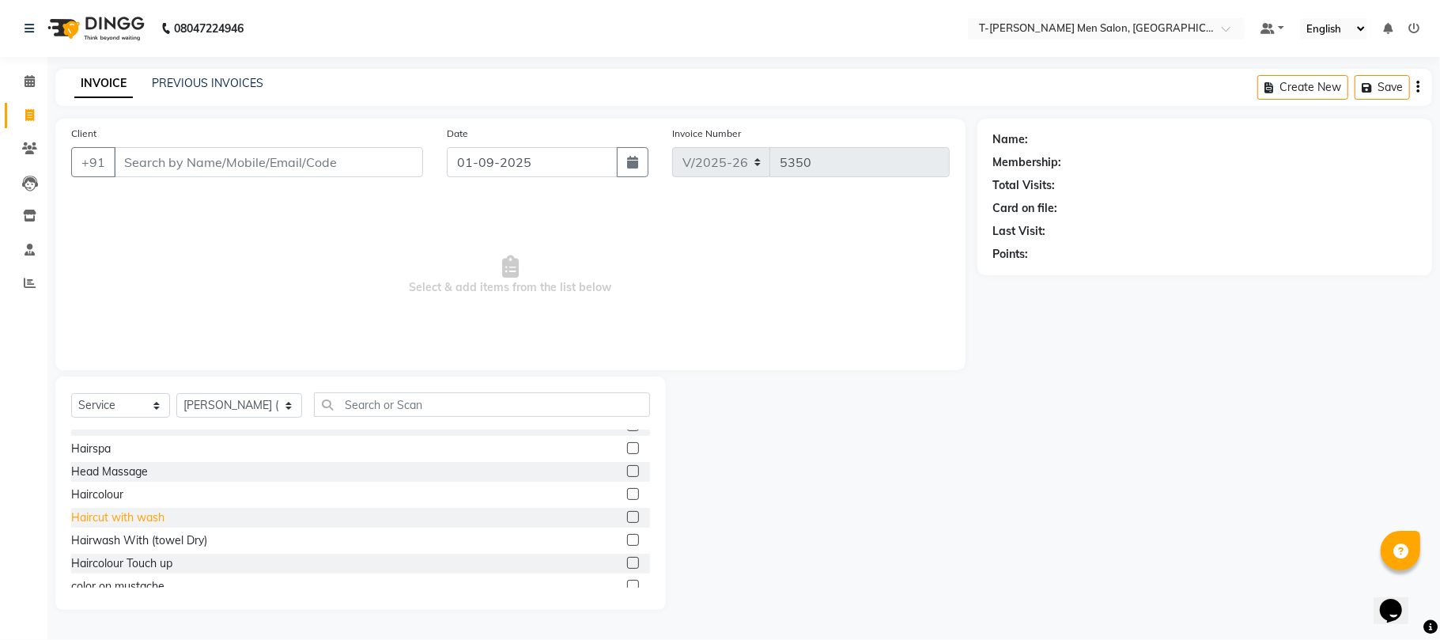
click at [130, 509] on div "Haircut with wash" at bounding box center [117, 517] width 93 height 17
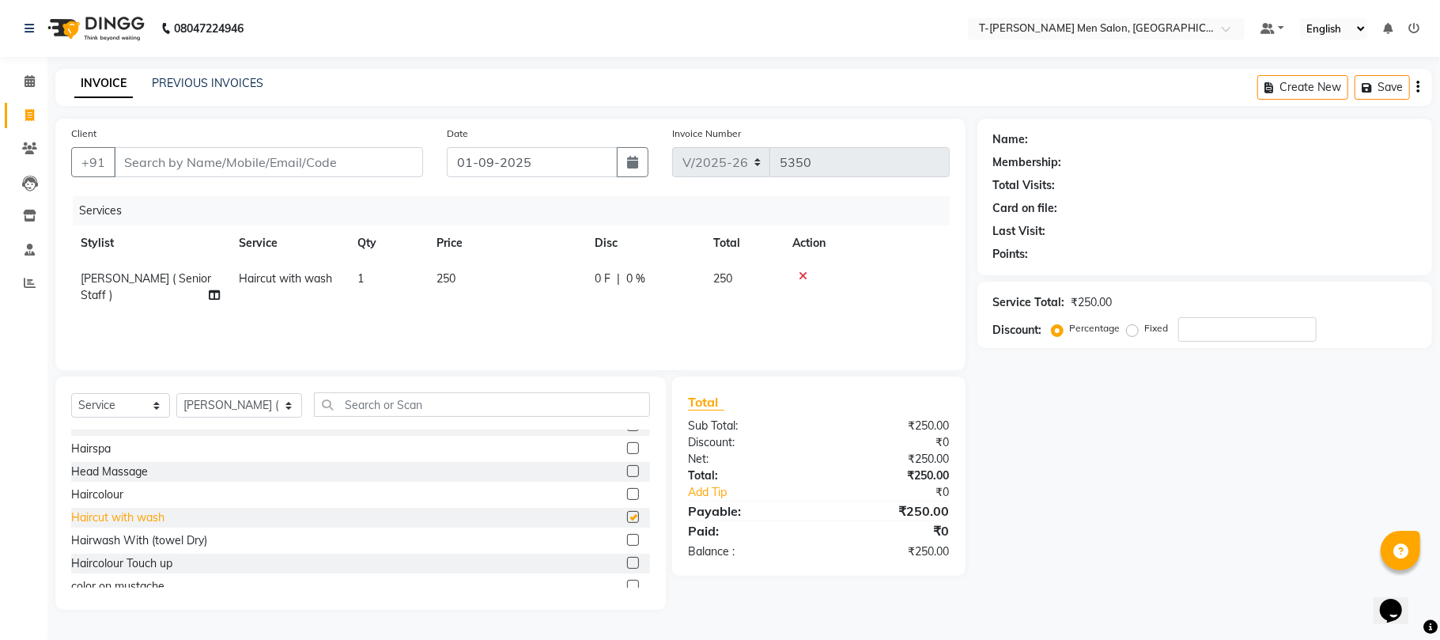
checkbox input "false"
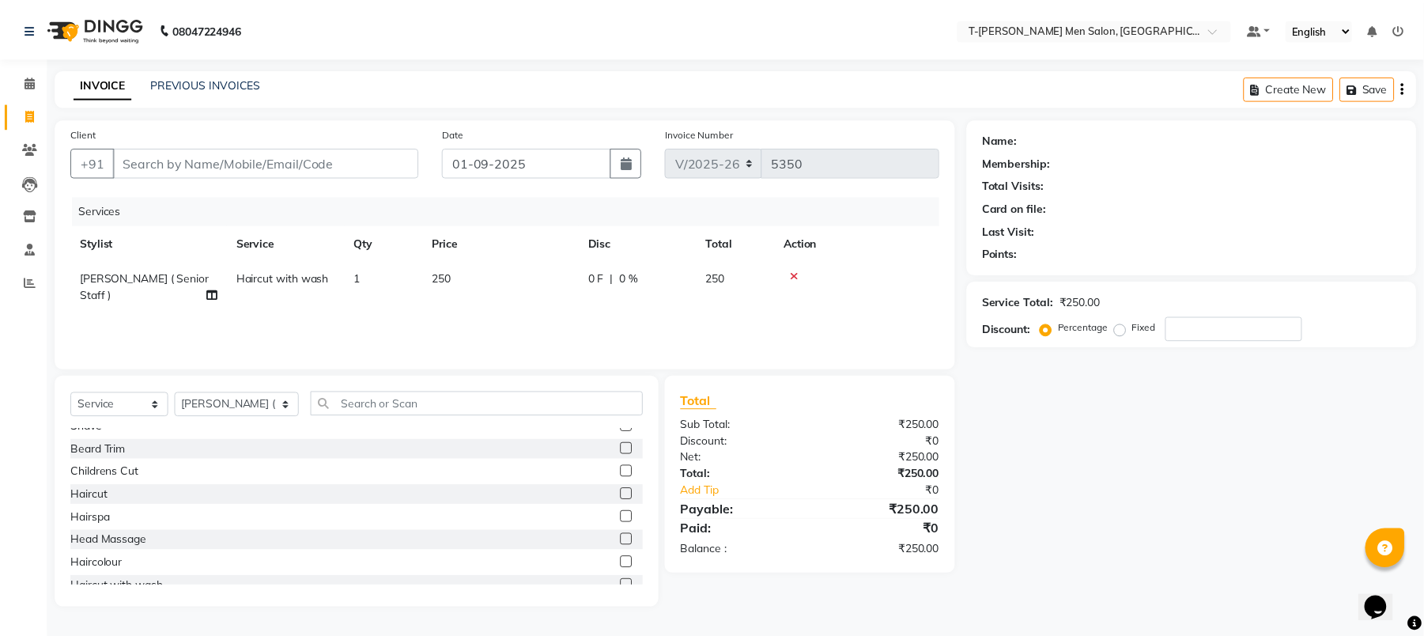
scroll to position [0, 0]
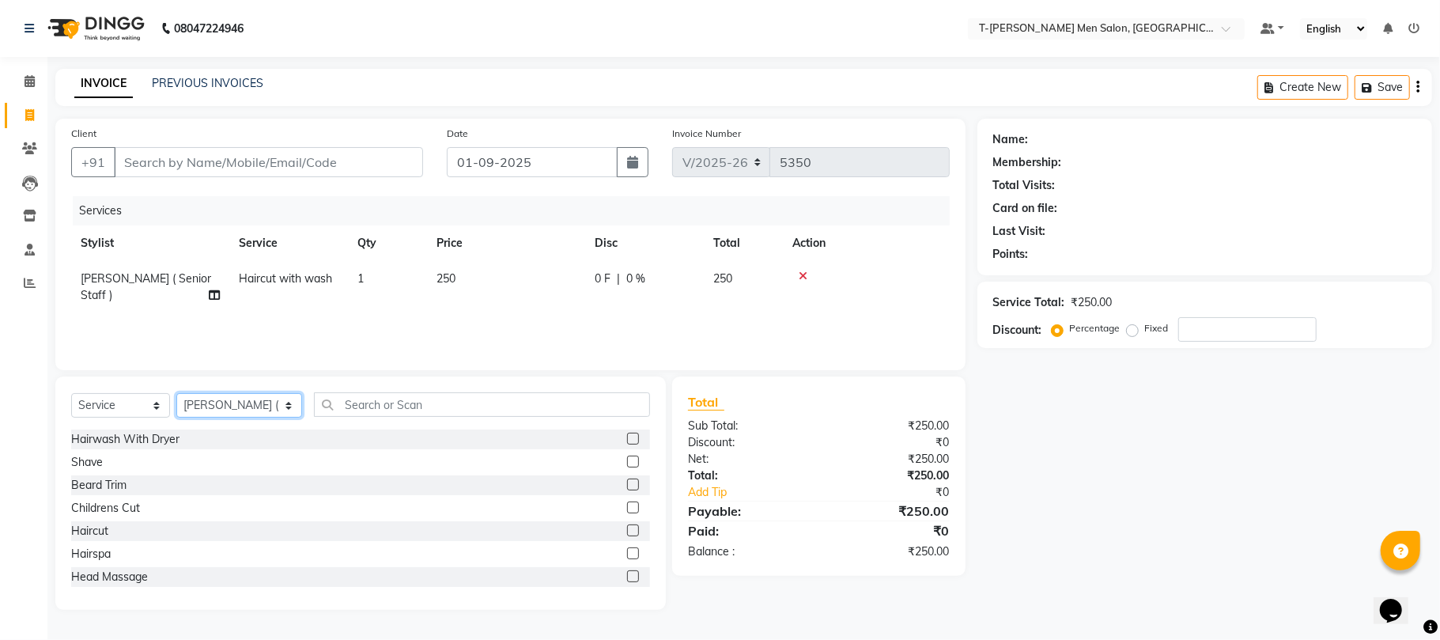
click at [256, 399] on select "Select Stylist [PERSON_NAME] (goru) [PERSON_NAME] [PERSON_NAME] ([PERSON_NAME])…" at bounding box center [239, 405] width 126 height 25
select select "29181"
click at [176, 393] on select "Select Stylist [PERSON_NAME] (goru) [PERSON_NAME] [PERSON_NAME] ([PERSON_NAME])…" at bounding box center [239, 405] width 126 height 25
click at [77, 534] on div "Haircut" at bounding box center [89, 531] width 37 height 17
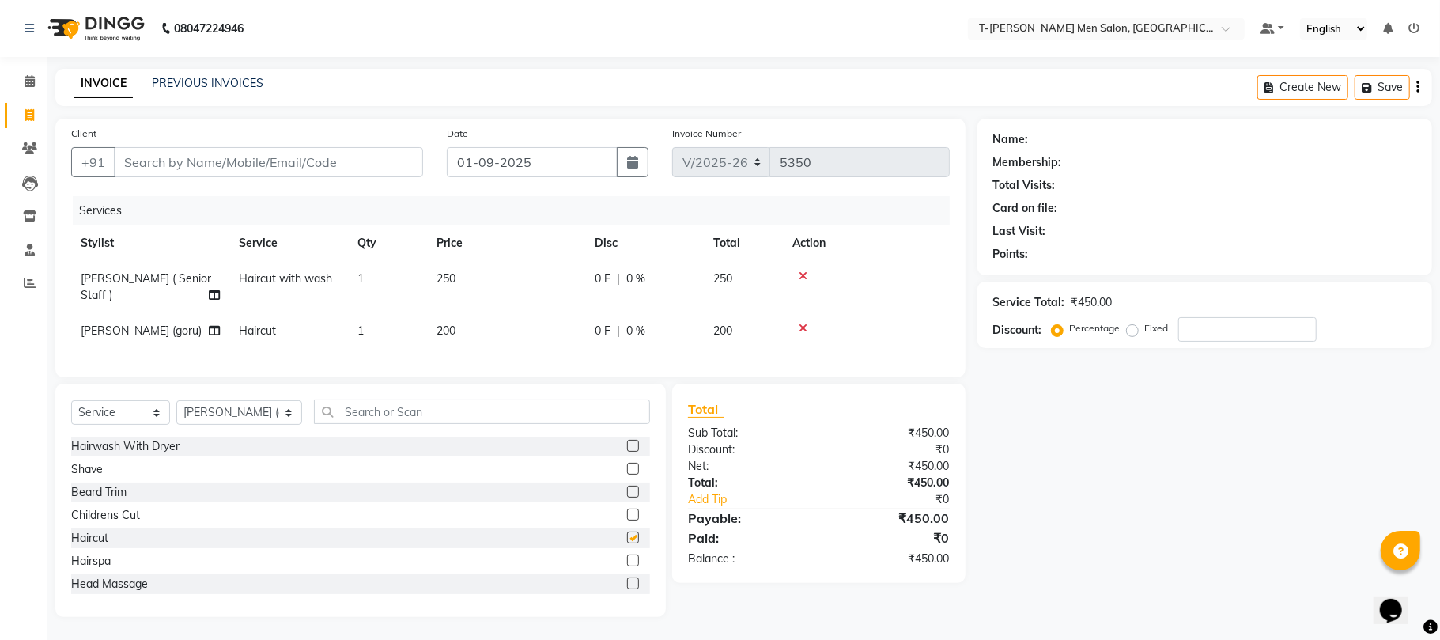
checkbox input "false"
click at [273, 164] on input "Client" at bounding box center [268, 162] width 309 height 30
type input "s"
type input "0"
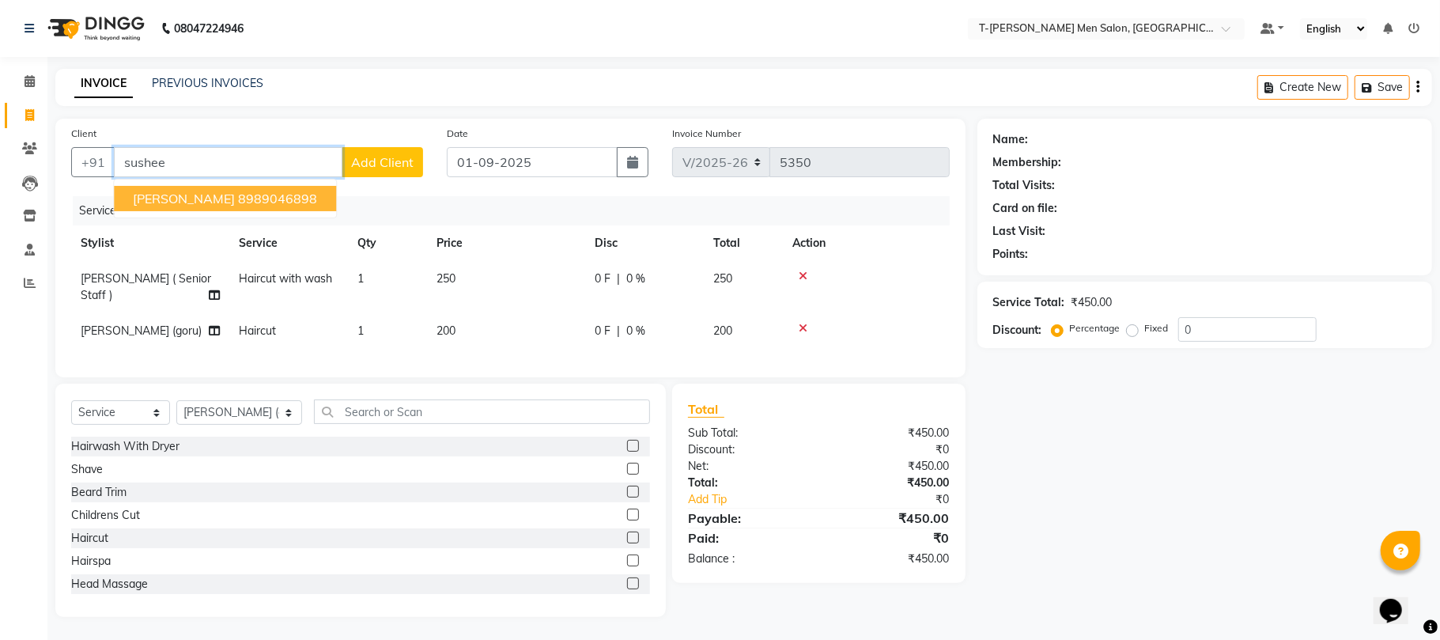
click at [245, 196] on ngb-highlight "8989046898" at bounding box center [277, 199] width 79 height 16
type input "8989046898"
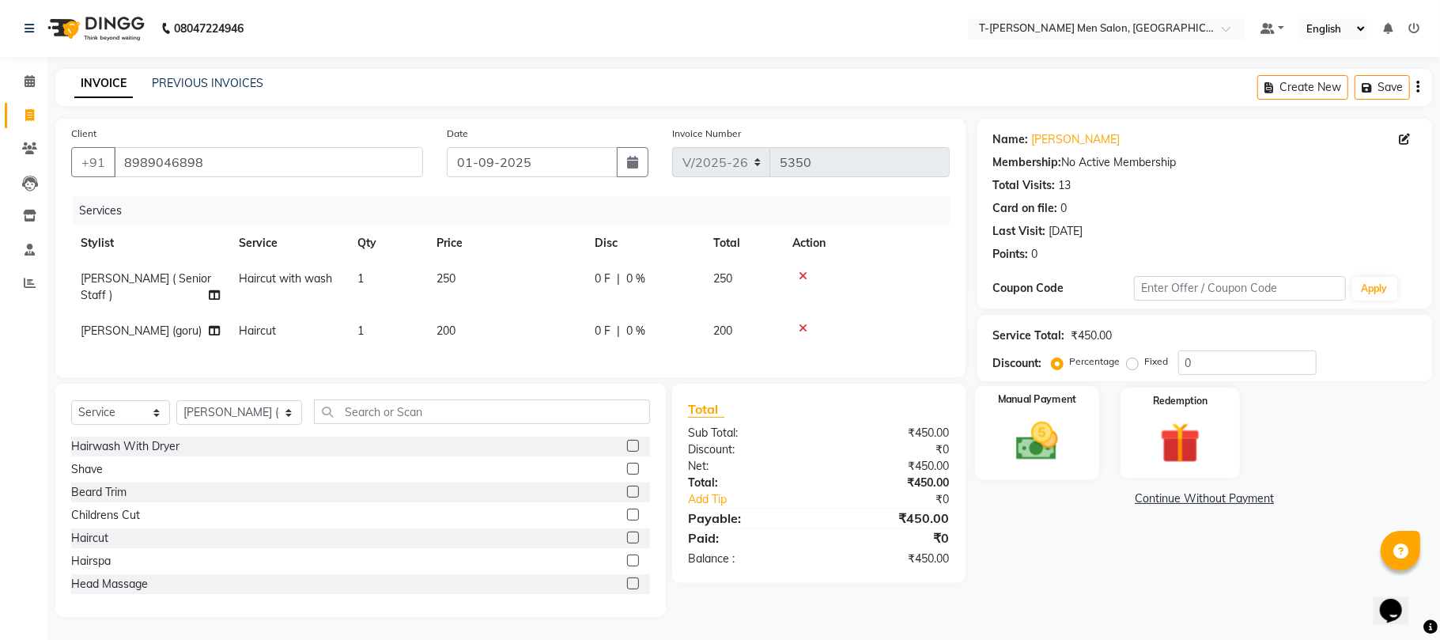
click at [1032, 433] on img at bounding box center [1036, 441] width 69 height 49
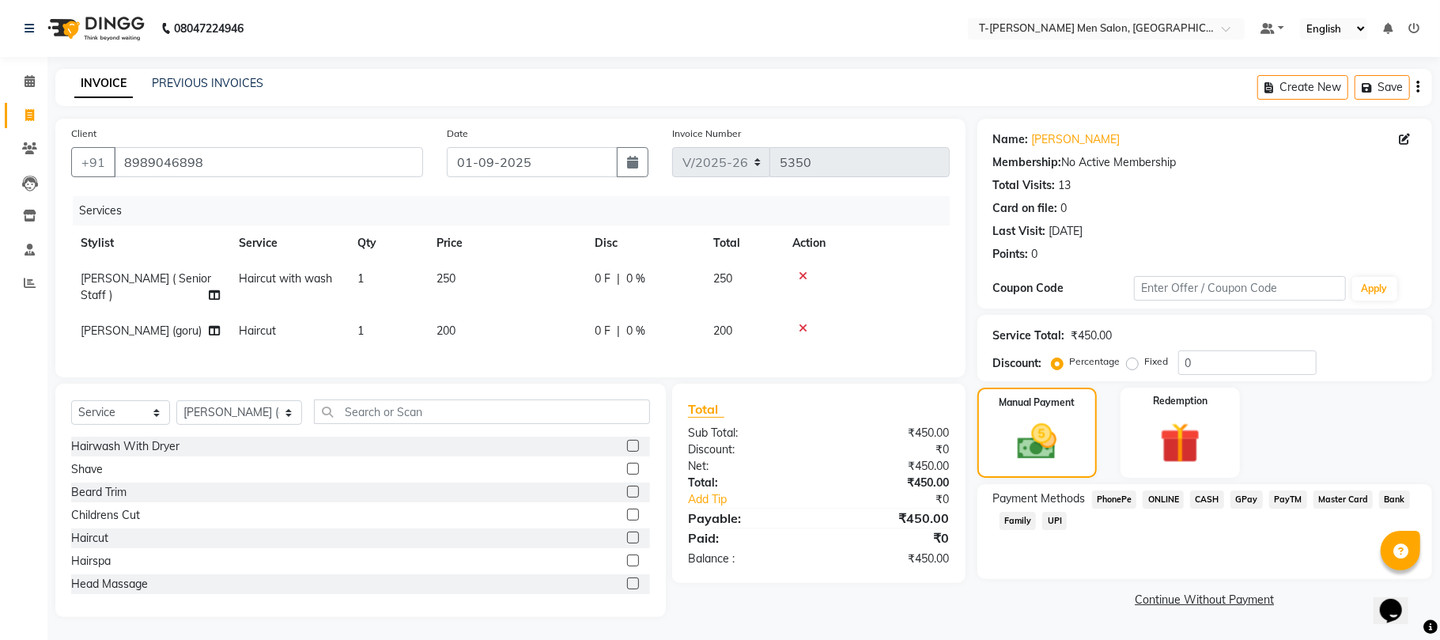
click at [1194, 495] on span "CASH" at bounding box center [1207, 499] width 34 height 18
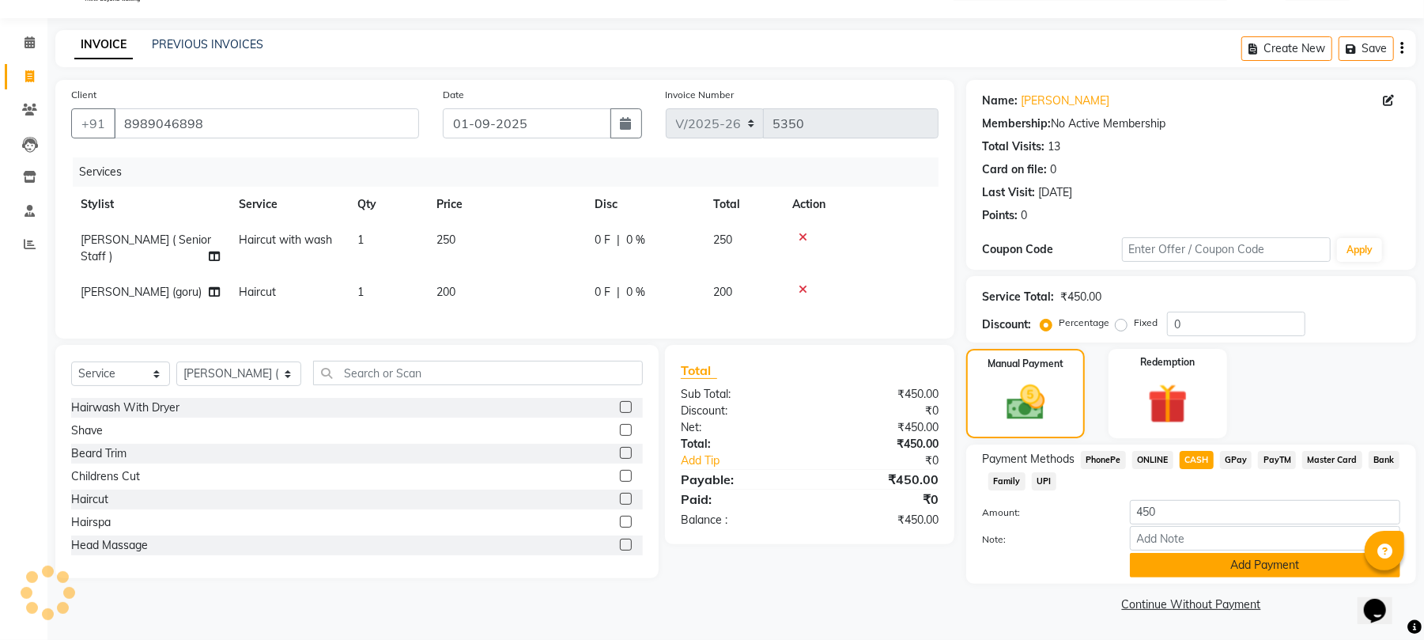
click at [1236, 569] on button "Add Payment" at bounding box center [1265, 565] width 270 height 25
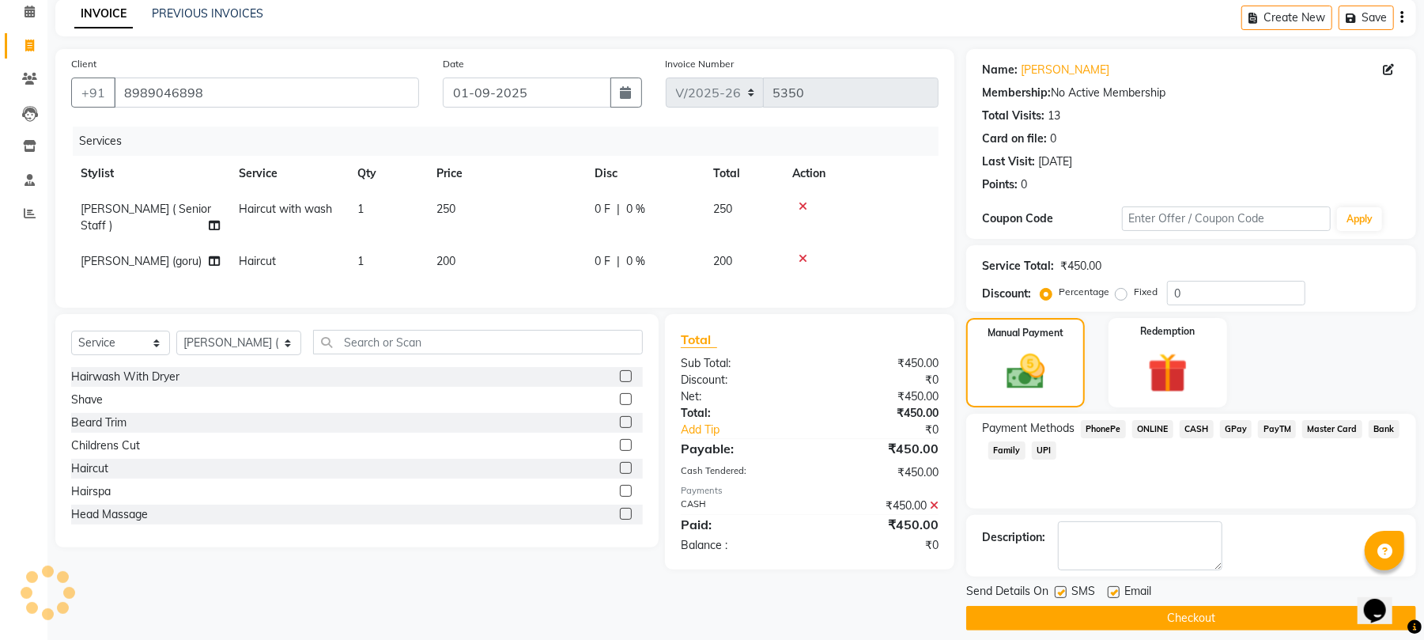
scroll to position [85, 0]
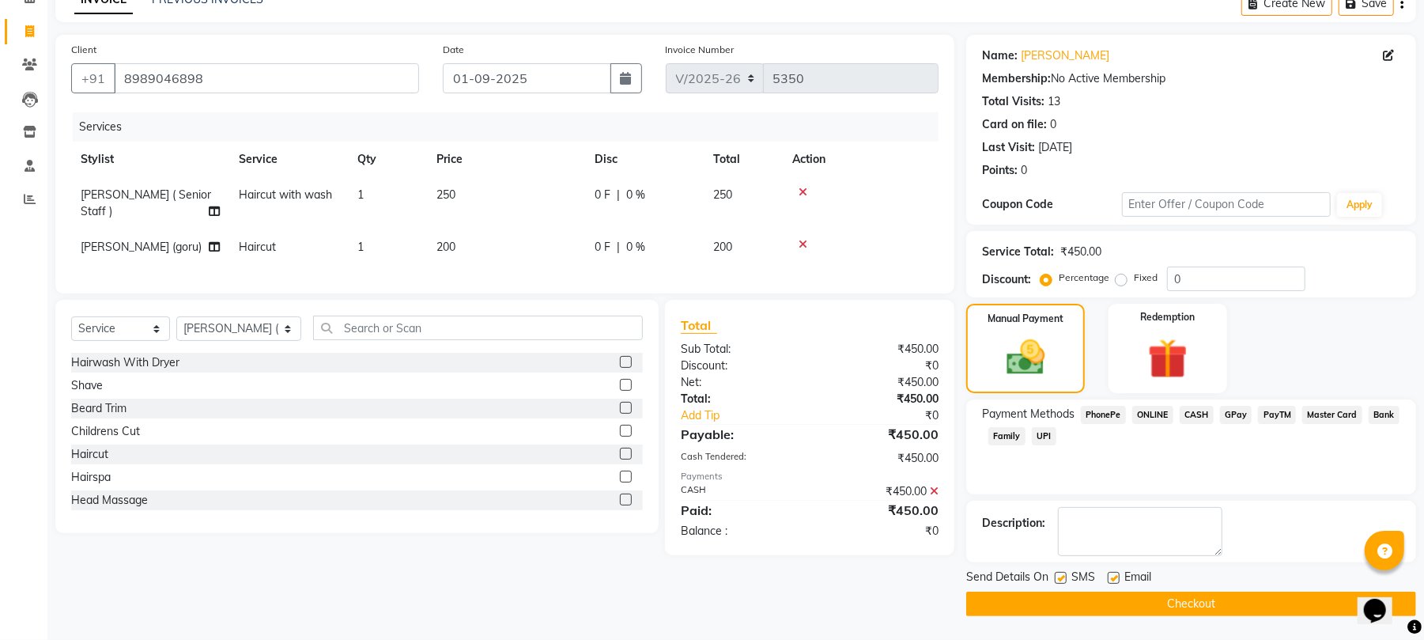
click at [1113, 576] on label at bounding box center [1114, 578] width 12 height 12
click at [1113, 576] on input "checkbox" at bounding box center [1113, 578] width 10 height 10
checkbox input "false"
click at [1057, 576] on label at bounding box center [1061, 578] width 12 height 12
click at [1057, 576] on input "checkbox" at bounding box center [1060, 578] width 10 height 10
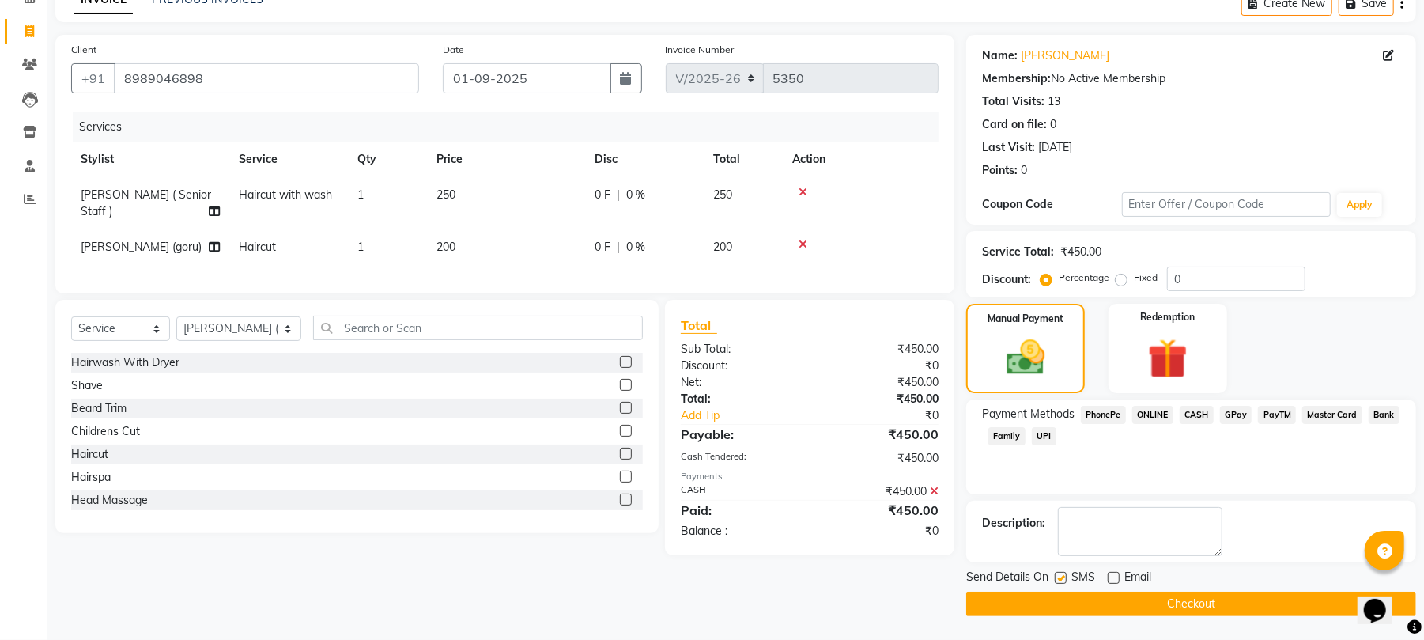
checkbox input "false"
drag, startPoint x: 1078, startPoint y: 596, endPoint x: 1059, endPoint y: 583, distance: 22.8
click at [1078, 598] on button "Checkout" at bounding box center [1191, 603] width 450 height 25
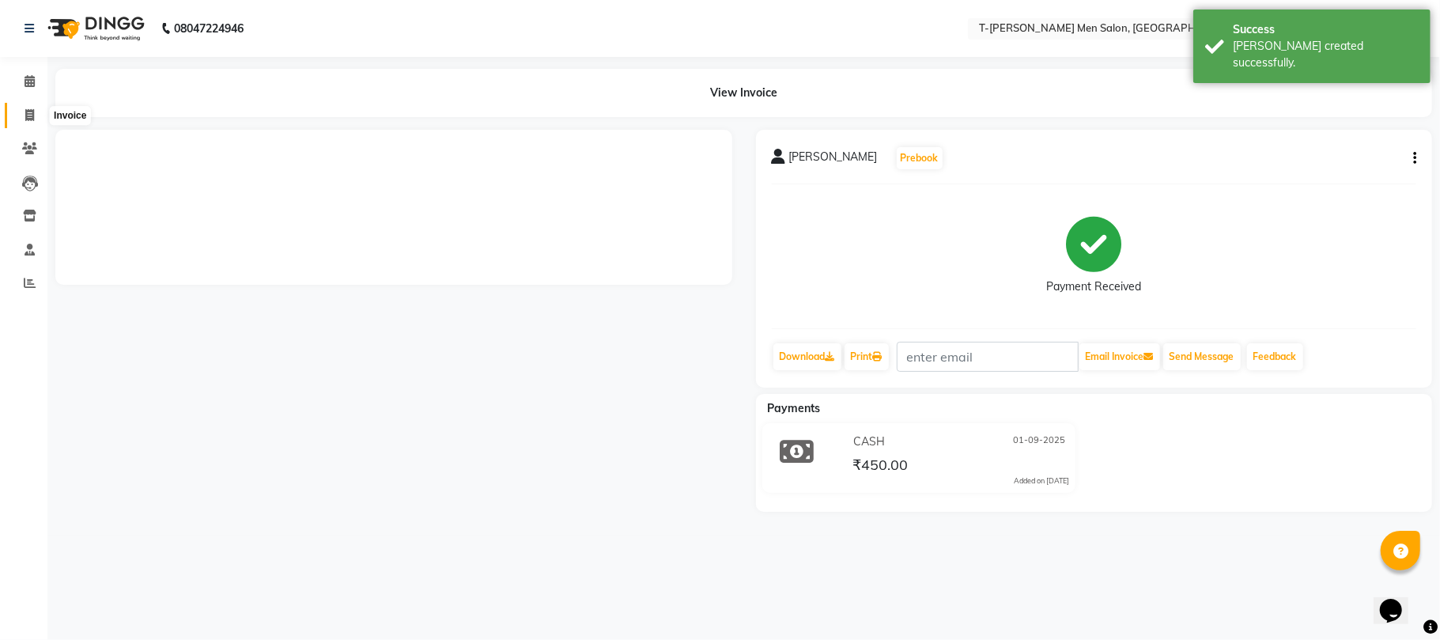
click at [29, 109] on icon at bounding box center [29, 115] width 9 height 12
select select "service"
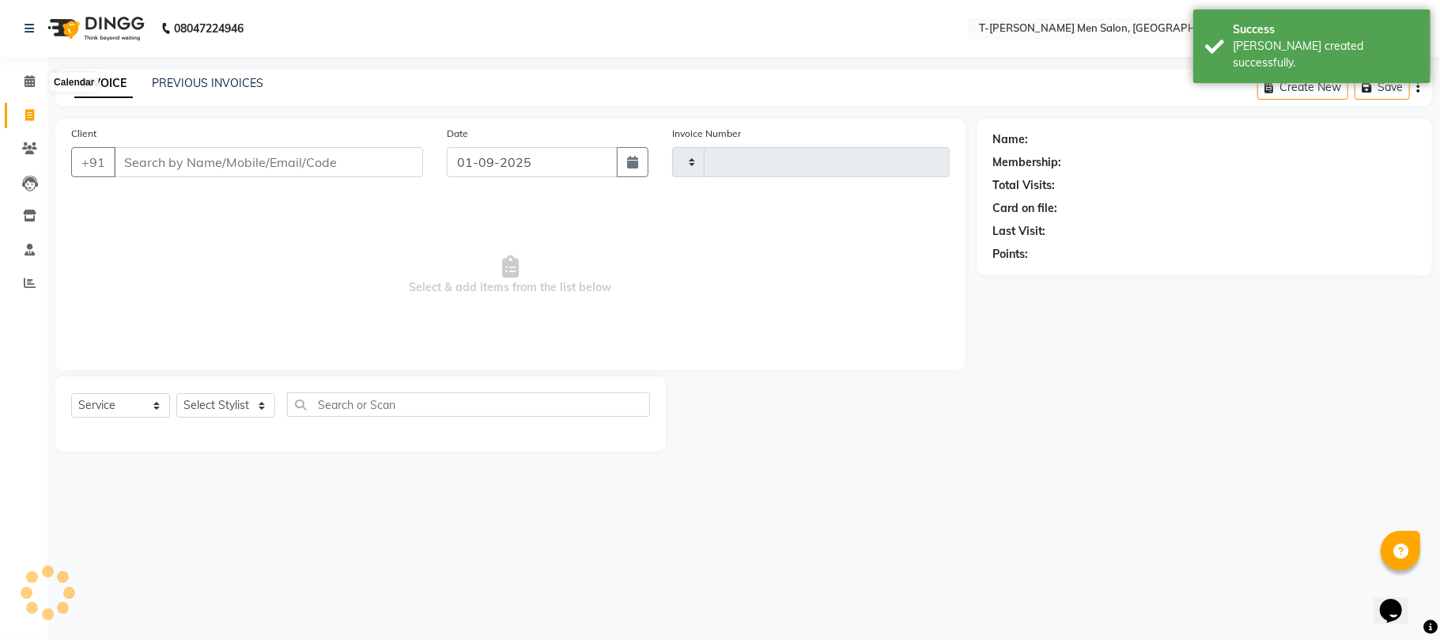
type input "5351"
select select "4816"
